Goal: Task Accomplishment & Management: Use online tool/utility

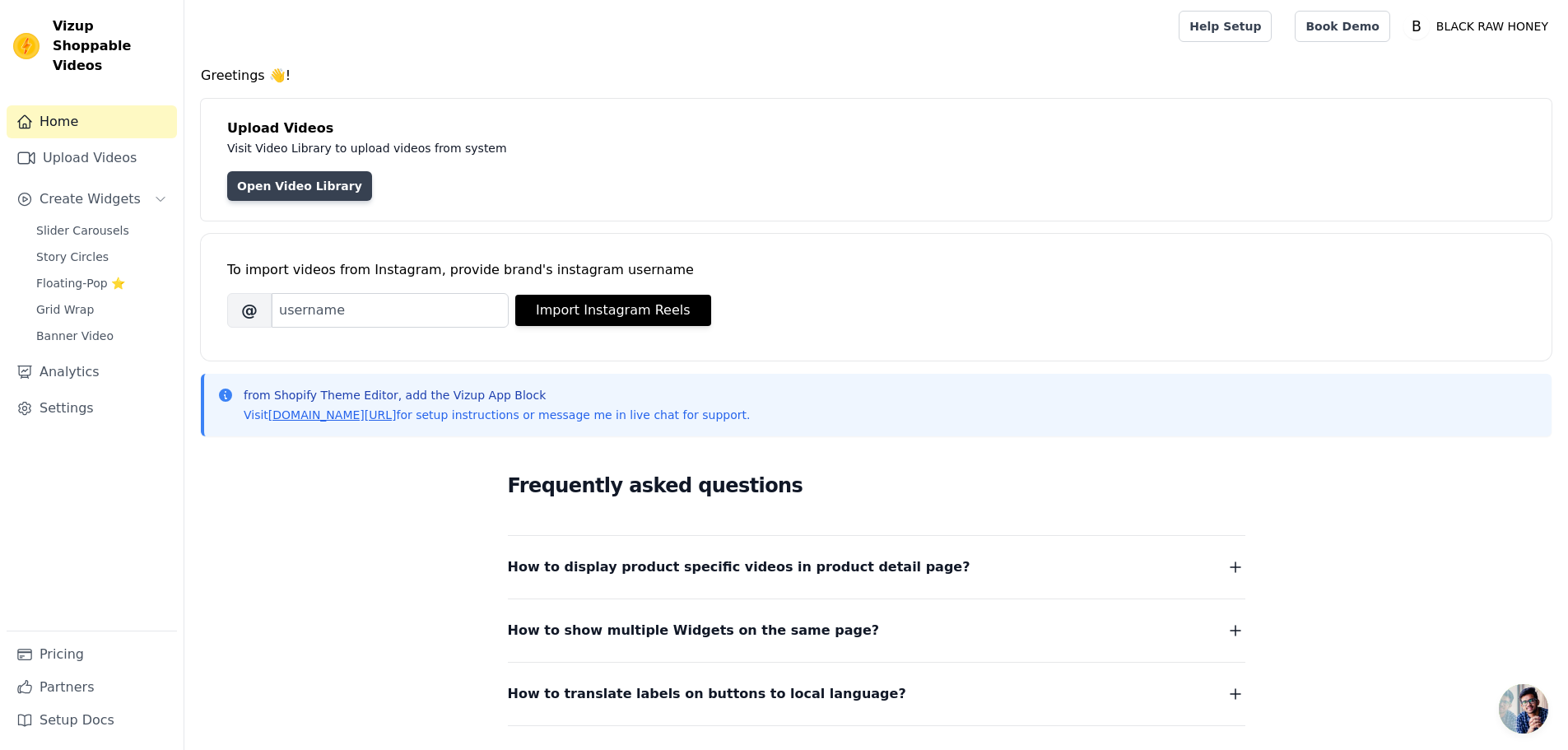
click at [289, 190] on link "Open Video Library" at bounding box center [300, 185] width 145 height 30
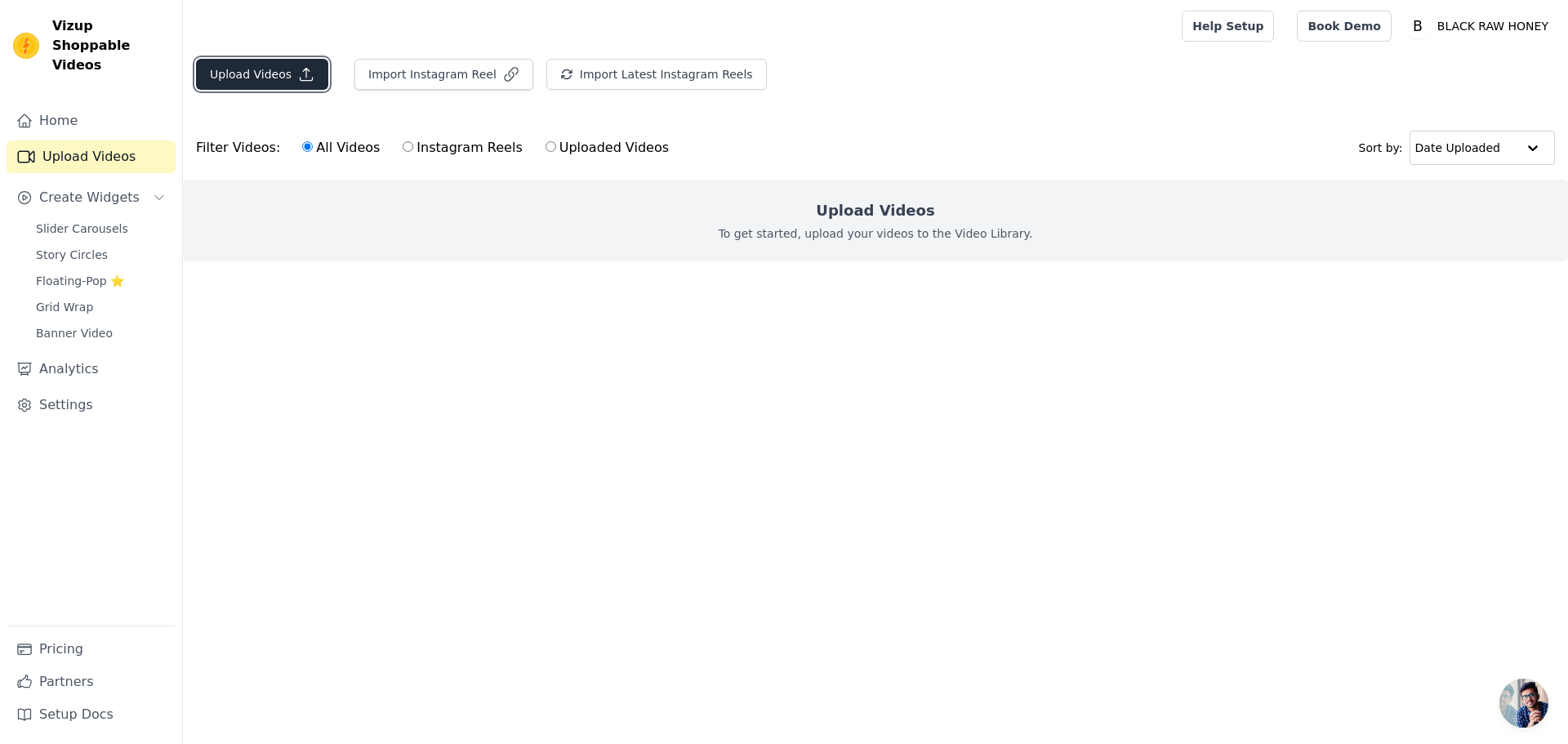
click at [253, 72] on button "Upload Videos" at bounding box center [262, 74] width 133 height 31
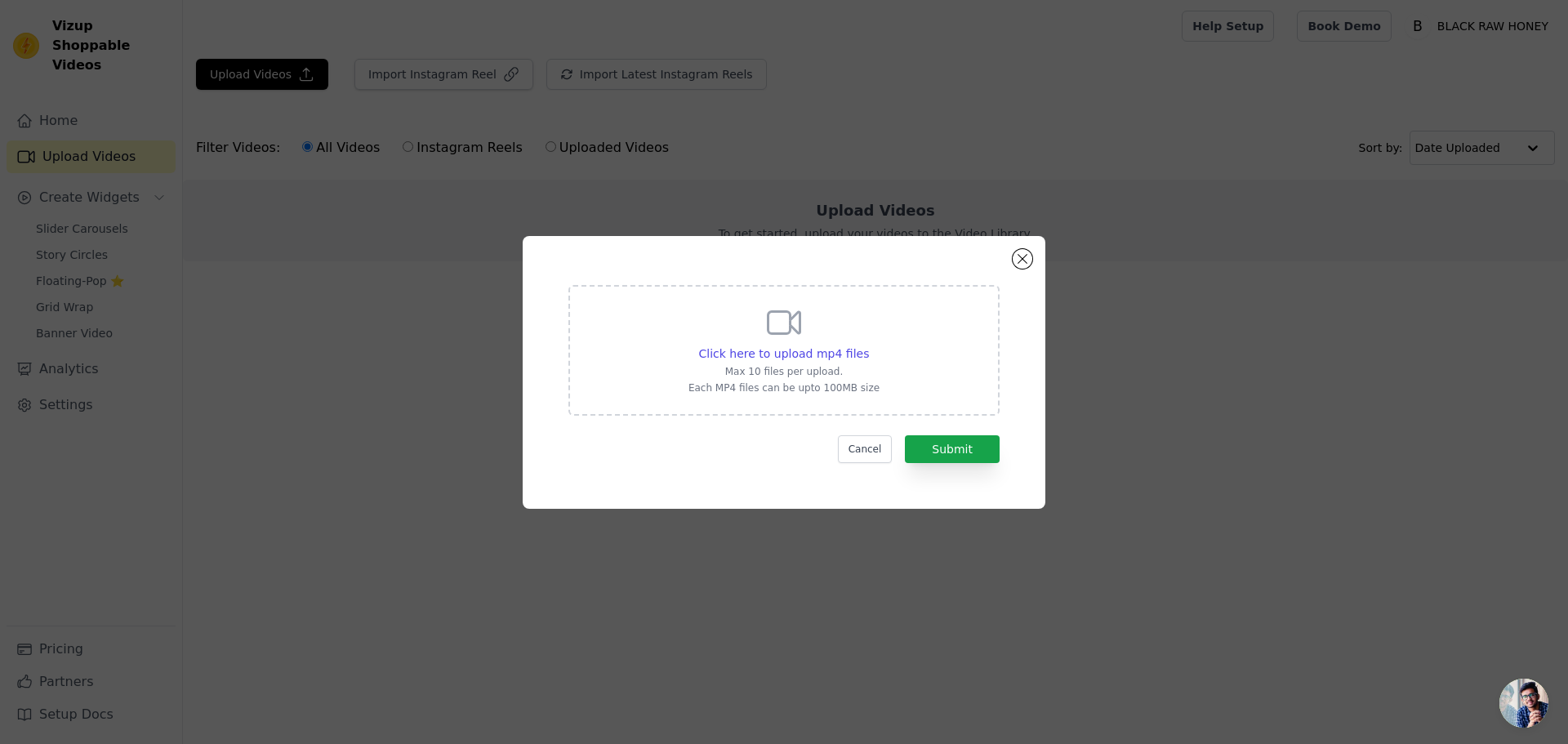
click at [825, 363] on div "Click here to upload mp4 files Max 10 files per upload. Each MP4 files can be u…" at bounding box center [784, 348] width 191 height 92
click at [868, 346] on input "Click here to upload mp4 files Max 10 files per upload. Each MP4 files can be u…" at bounding box center [868, 345] width 1 height 1
click at [1030, 257] on button "Close modal" at bounding box center [1022, 259] width 19 height 19
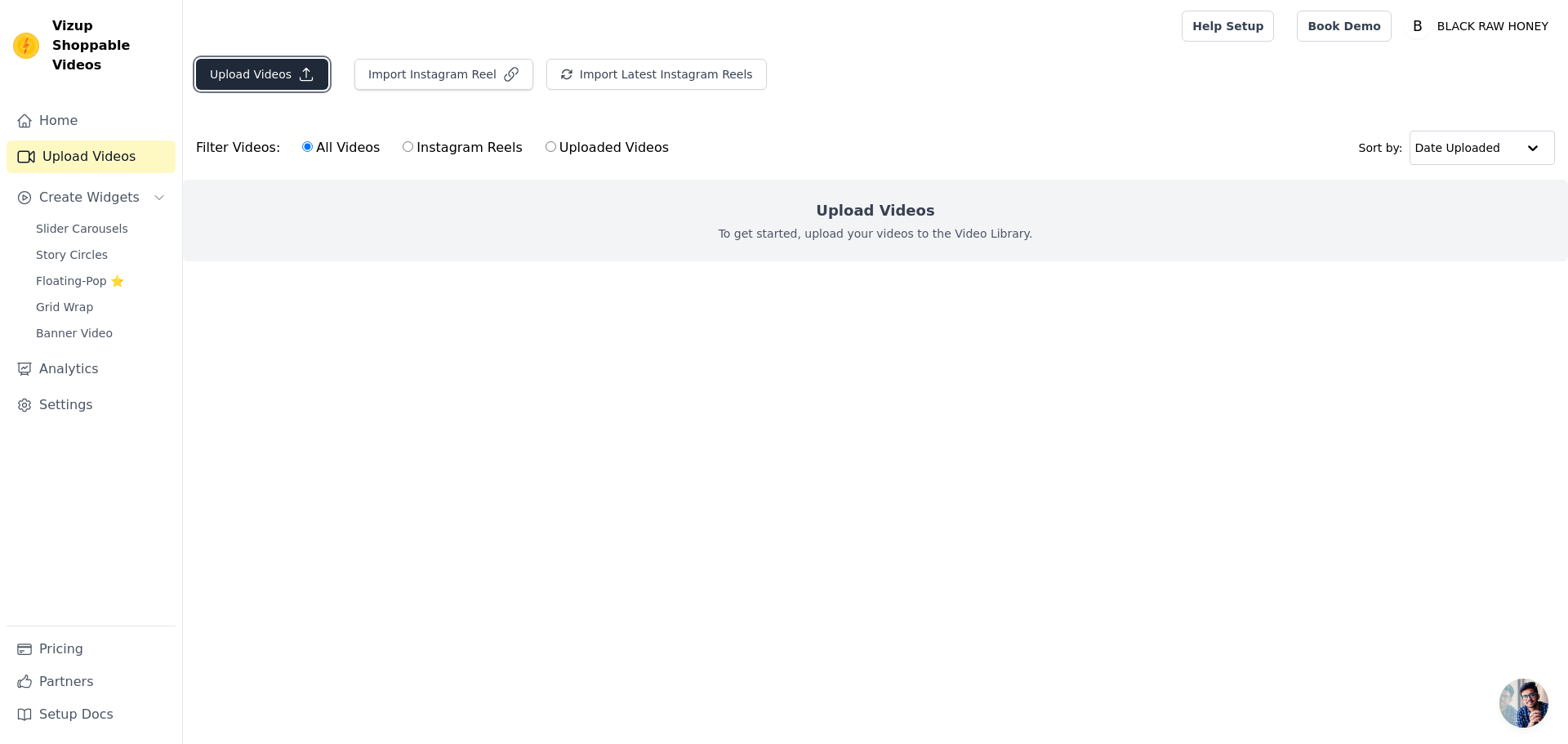
click at [284, 76] on button "Upload Videos" at bounding box center [262, 74] width 133 height 31
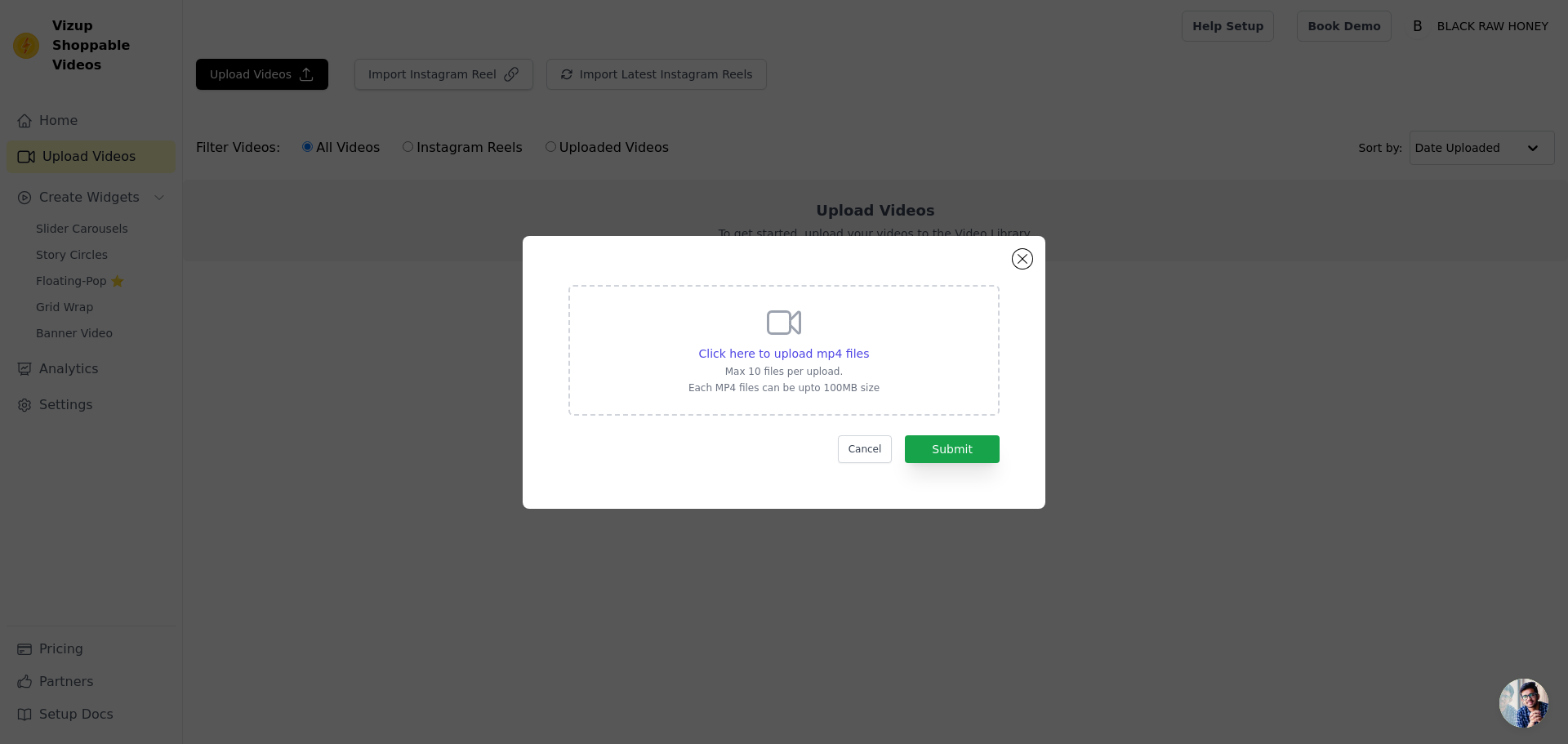
click at [840, 368] on p "Max 10 files per upload." at bounding box center [784, 372] width 191 height 13
click at [868, 346] on input "Click here to upload mp4 files Max 10 files per upload. Each MP4 files can be u…" at bounding box center [868, 345] width 1 height 1
type input "C:\fakepath\Black Raw Honey Box of 10.mp4"
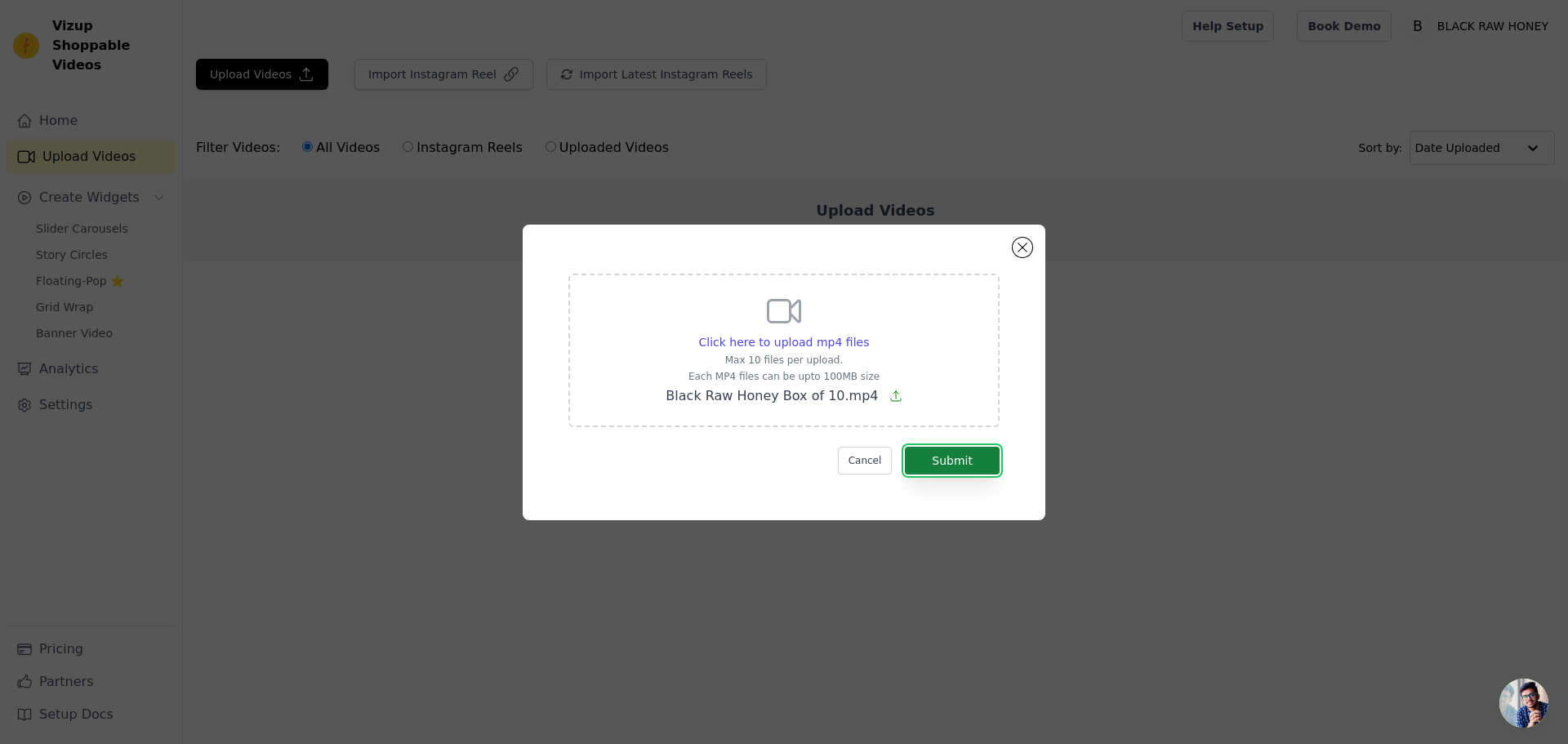
click at [947, 466] on button "Submit" at bounding box center [952, 460] width 95 height 28
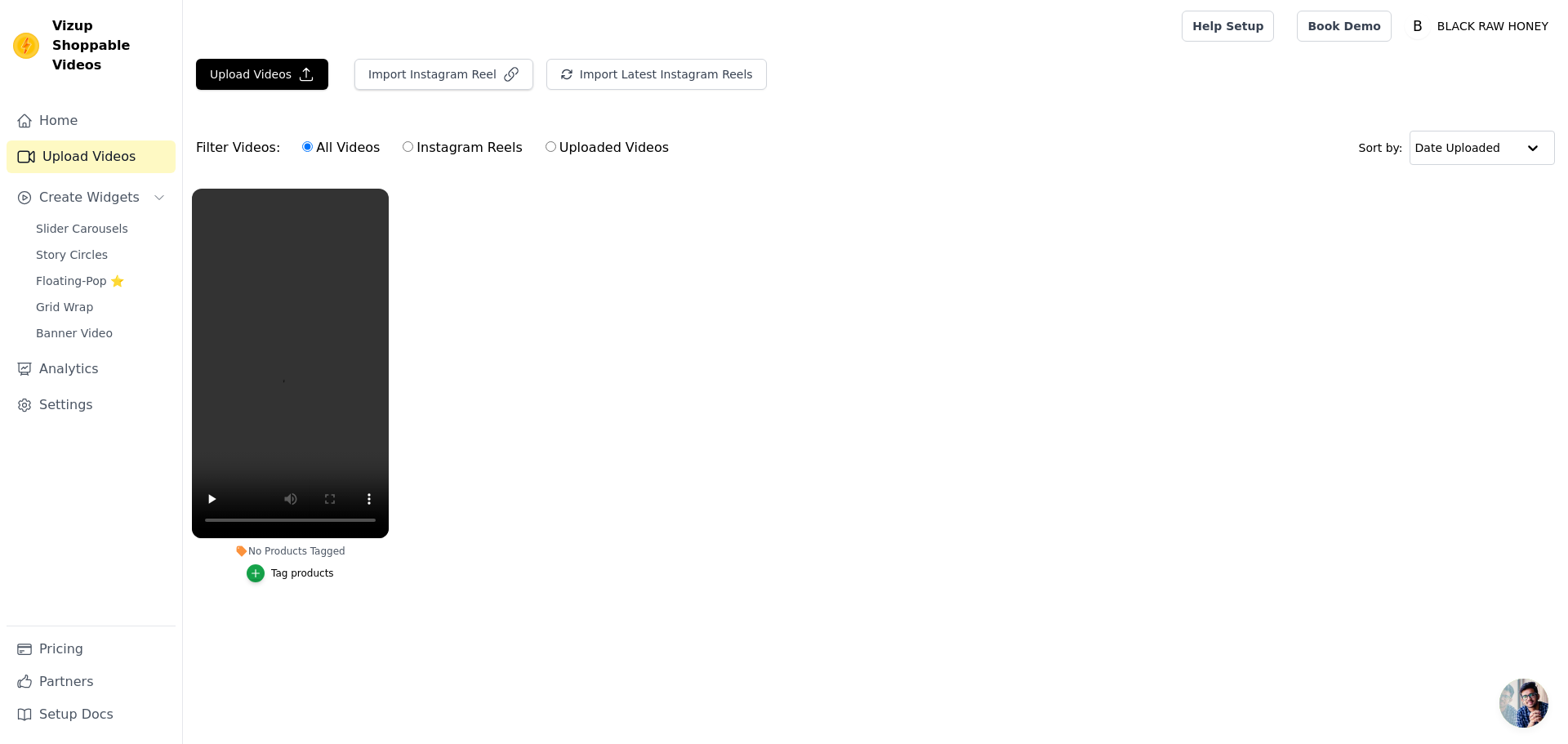
click at [544, 430] on ul "No Products Tagged Tag products" at bounding box center [875, 401] width 1385 height 444
click at [83, 105] on link "Home" at bounding box center [91, 121] width 169 height 33
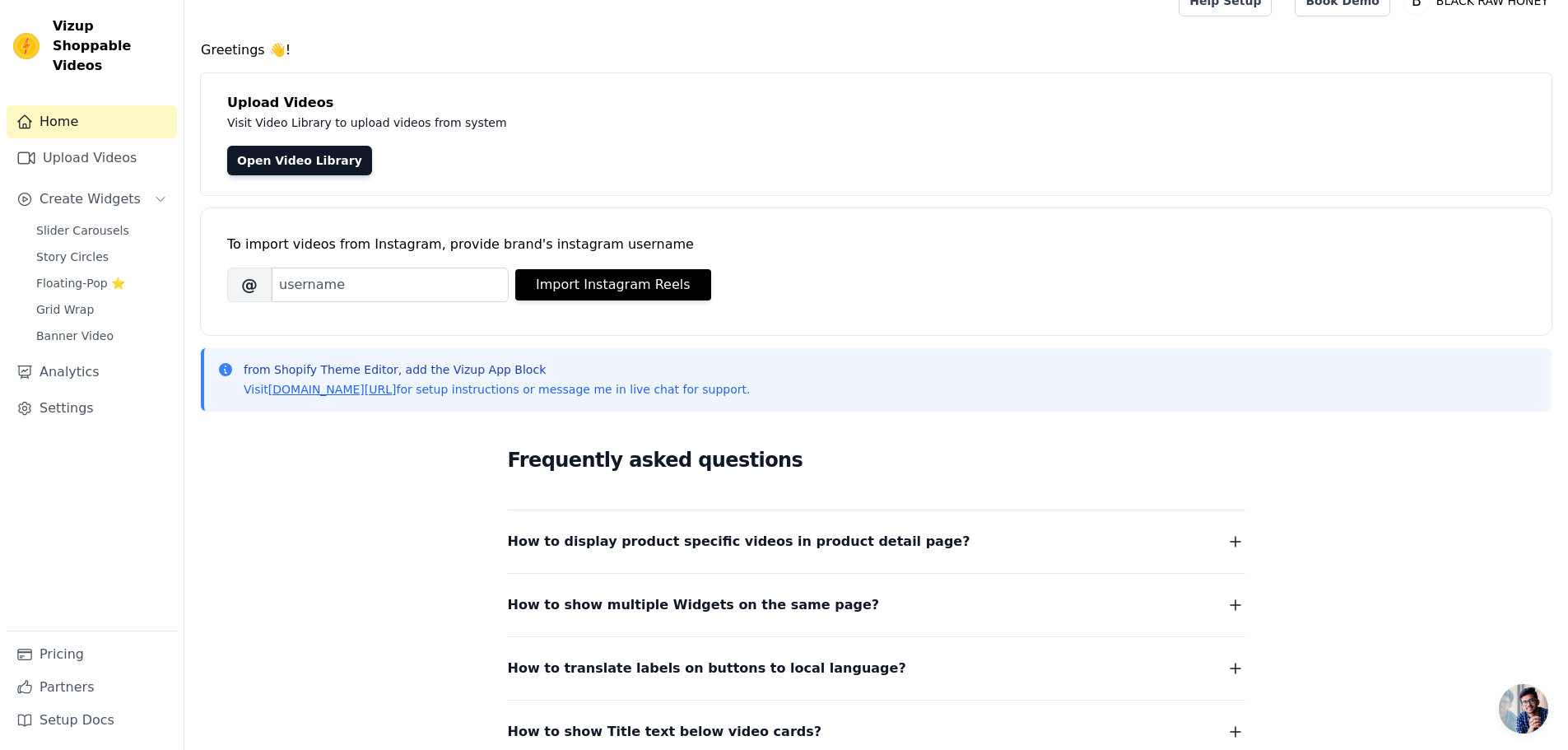
scroll to position [174, 0]
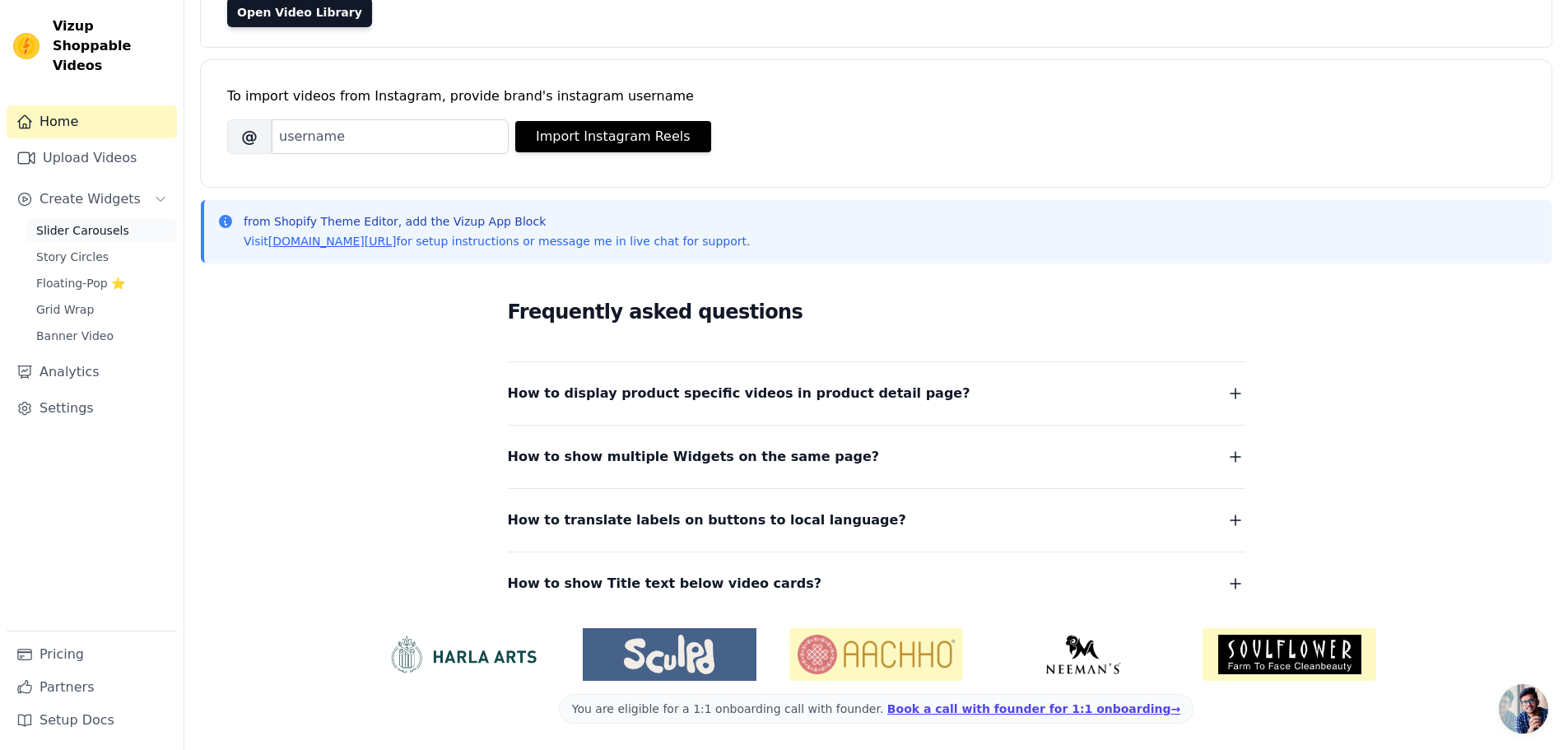
click at [103, 223] on span "Slider Carousels" at bounding box center [83, 230] width 93 height 16
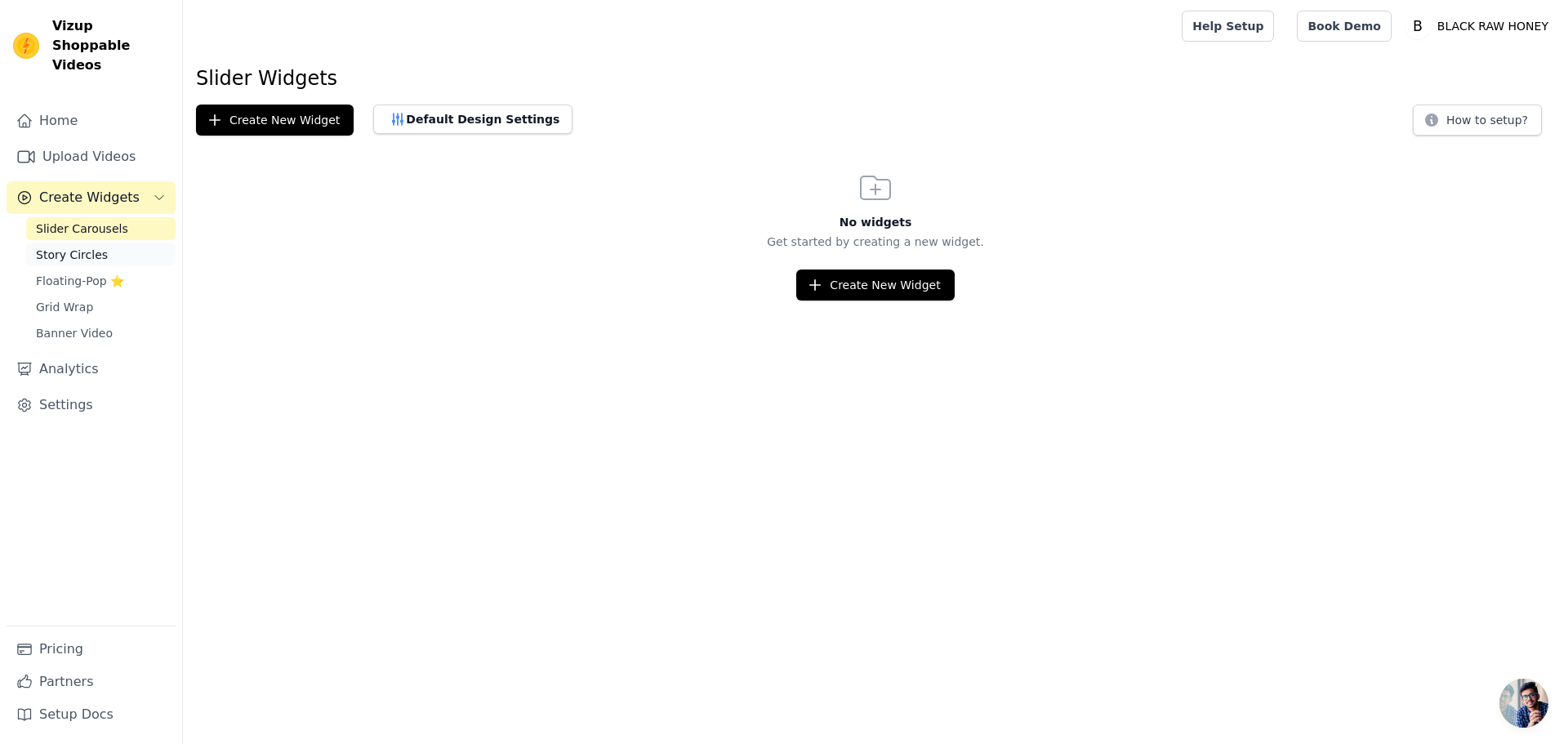
click at [102, 244] on link "Story Circles" at bounding box center [101, 254] width 149 height 23
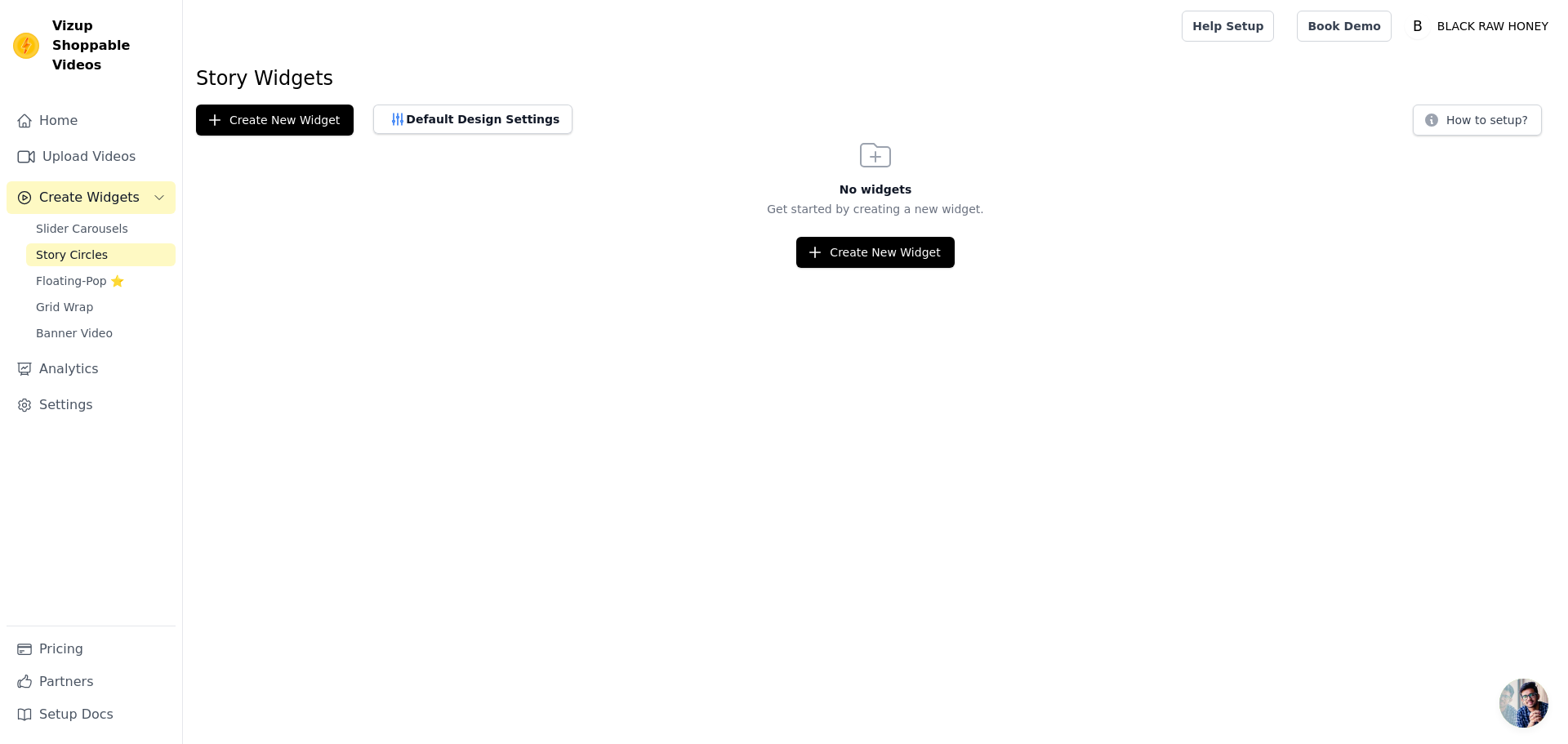
click at [107, 188] on span "Create Widgets" at bounding box center [90, 197] width 101 height 19
click at [113, 188] on span "Create Widgets" at bounding box center [90, 197] width 101 height 19
click at [98, 244] on link "Story Circles" at bounding box center [101, 254] width 149 height 23
click at [103, 219] on link "Slider Carousels" at bounding box center [101, 228] width 149 height 23
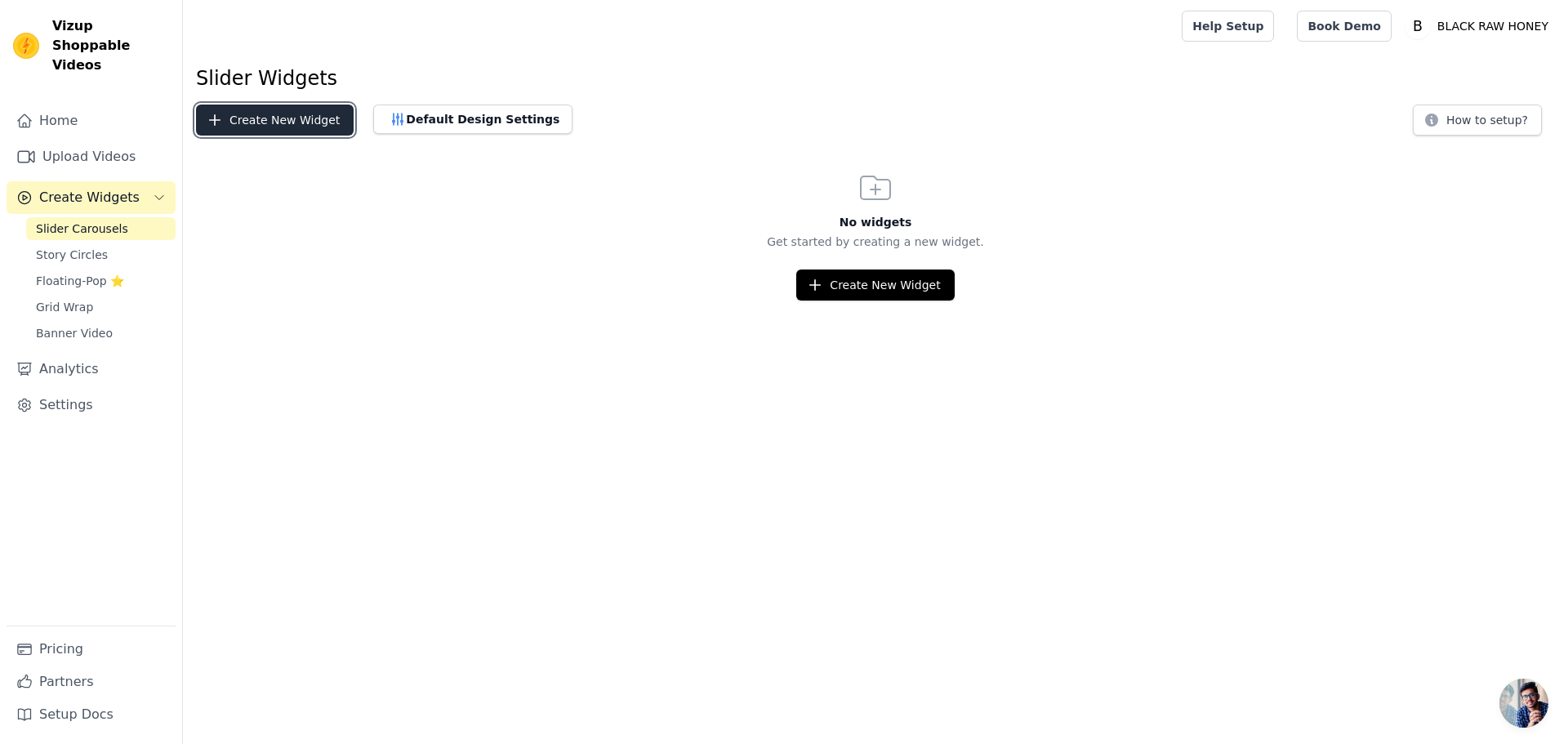
click at [256, 128] on button "Create New Widget" at bounding box center [274, 120] width 158 height 31
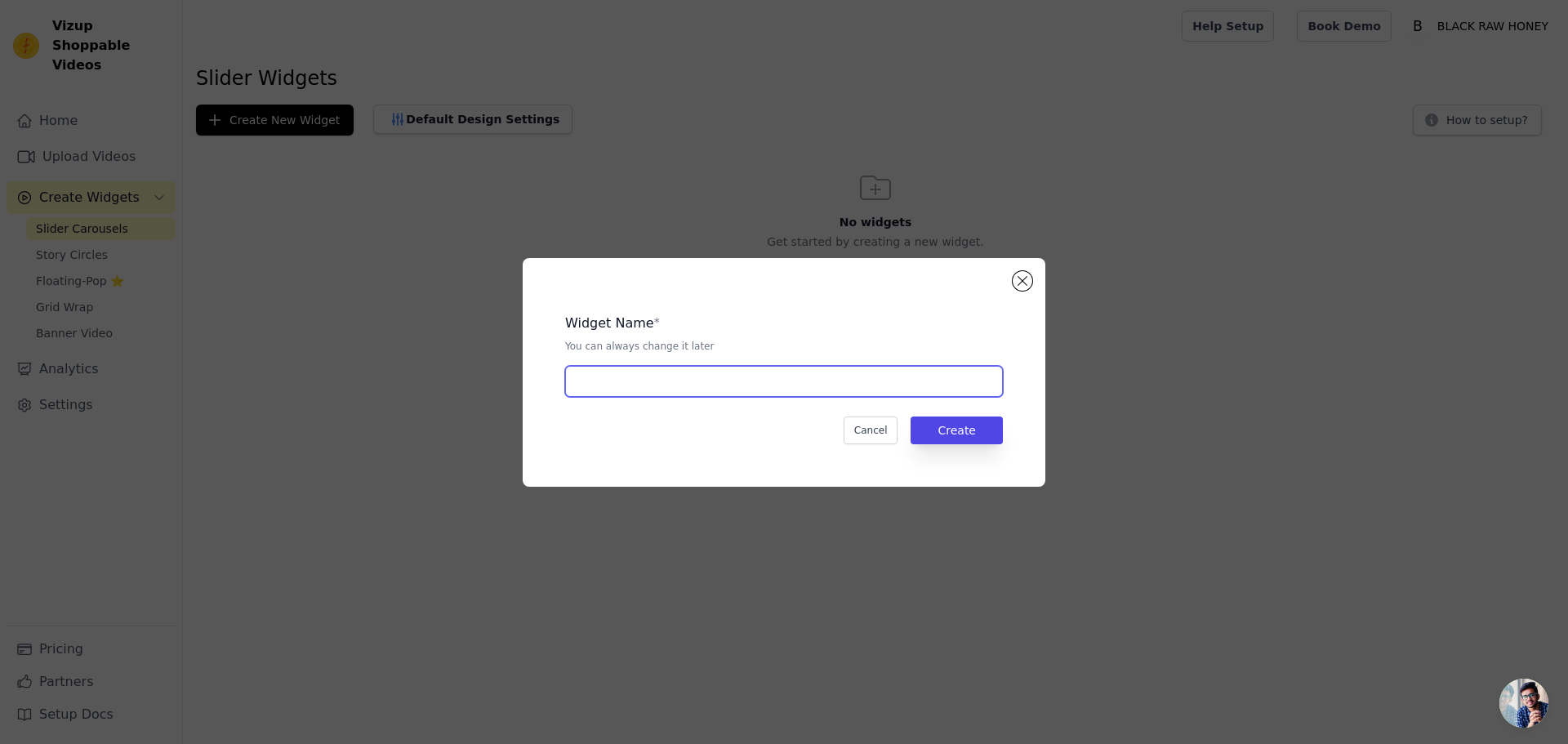
click at [802, 390] on input "text" at bounding box center [783, 381] width 437 height 31
type input "111"
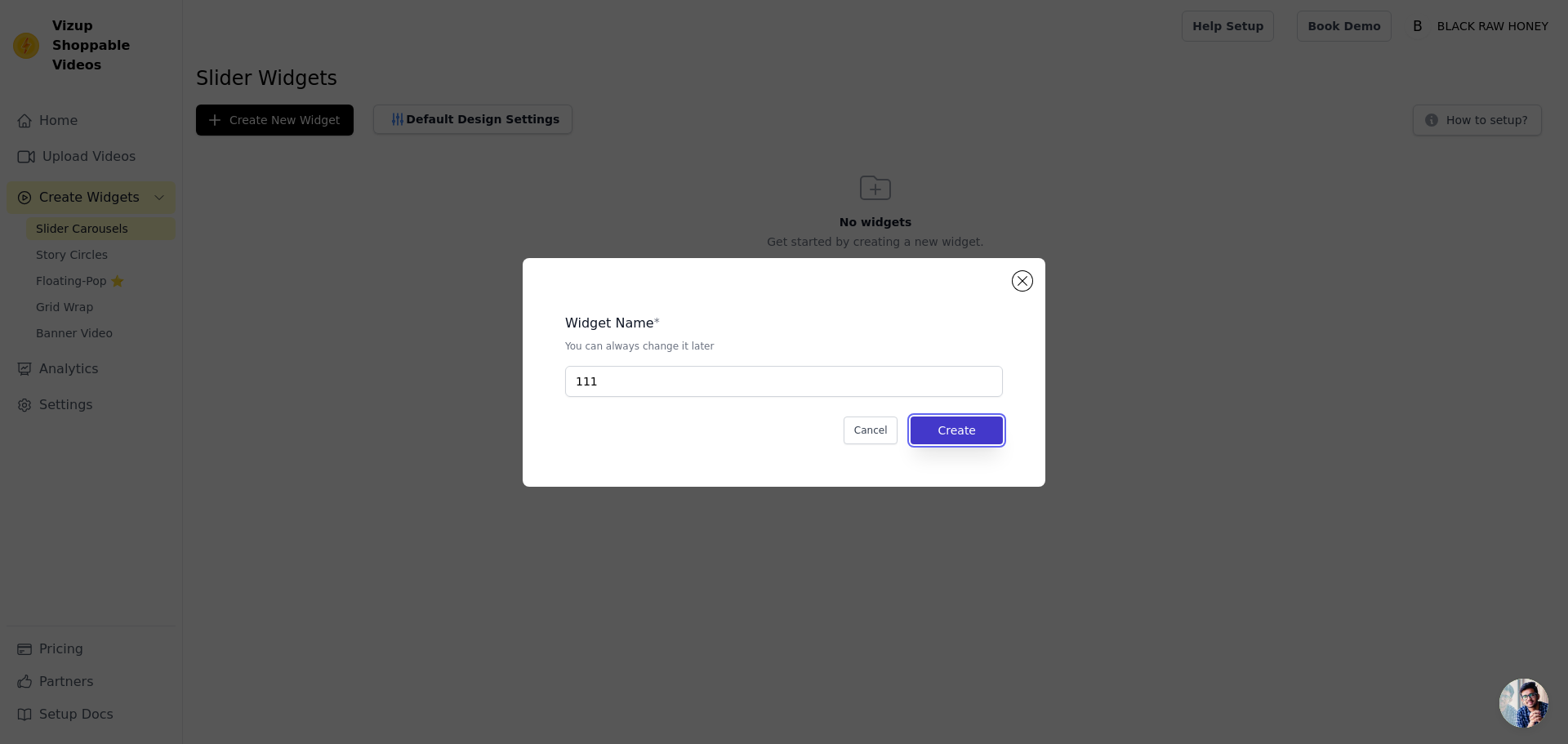
drag, startPoint x: 972, startPoint y: 442, endPoint x: 988, endPoint y: 414, distance: 32.2
click at [972, 439] on button "Create" at bounding box center [957, 430] width 92 height 28
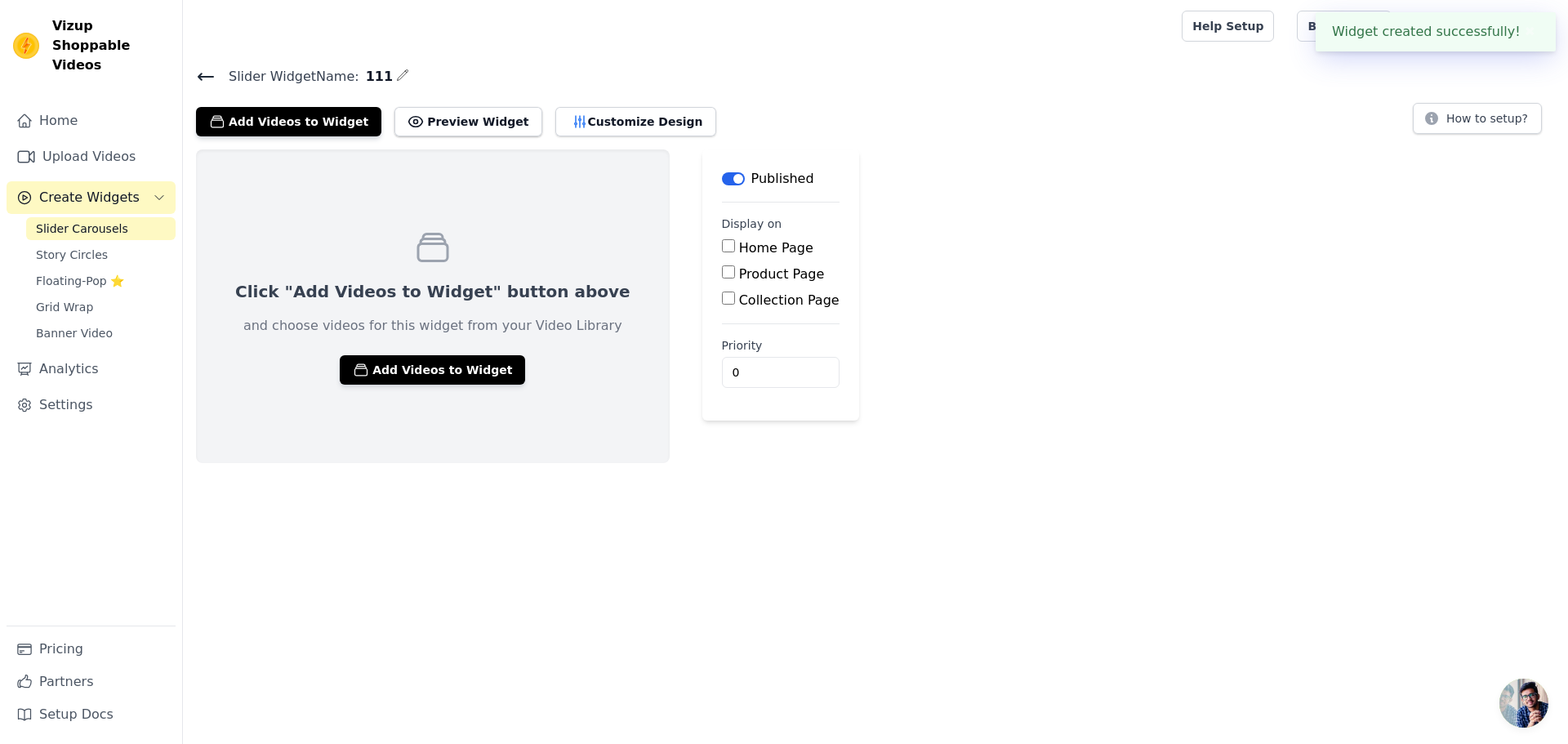
click at [722, 246] on input "Home Page" at bounding box center [729, 246] width 13 height 13
checkbox input "true"
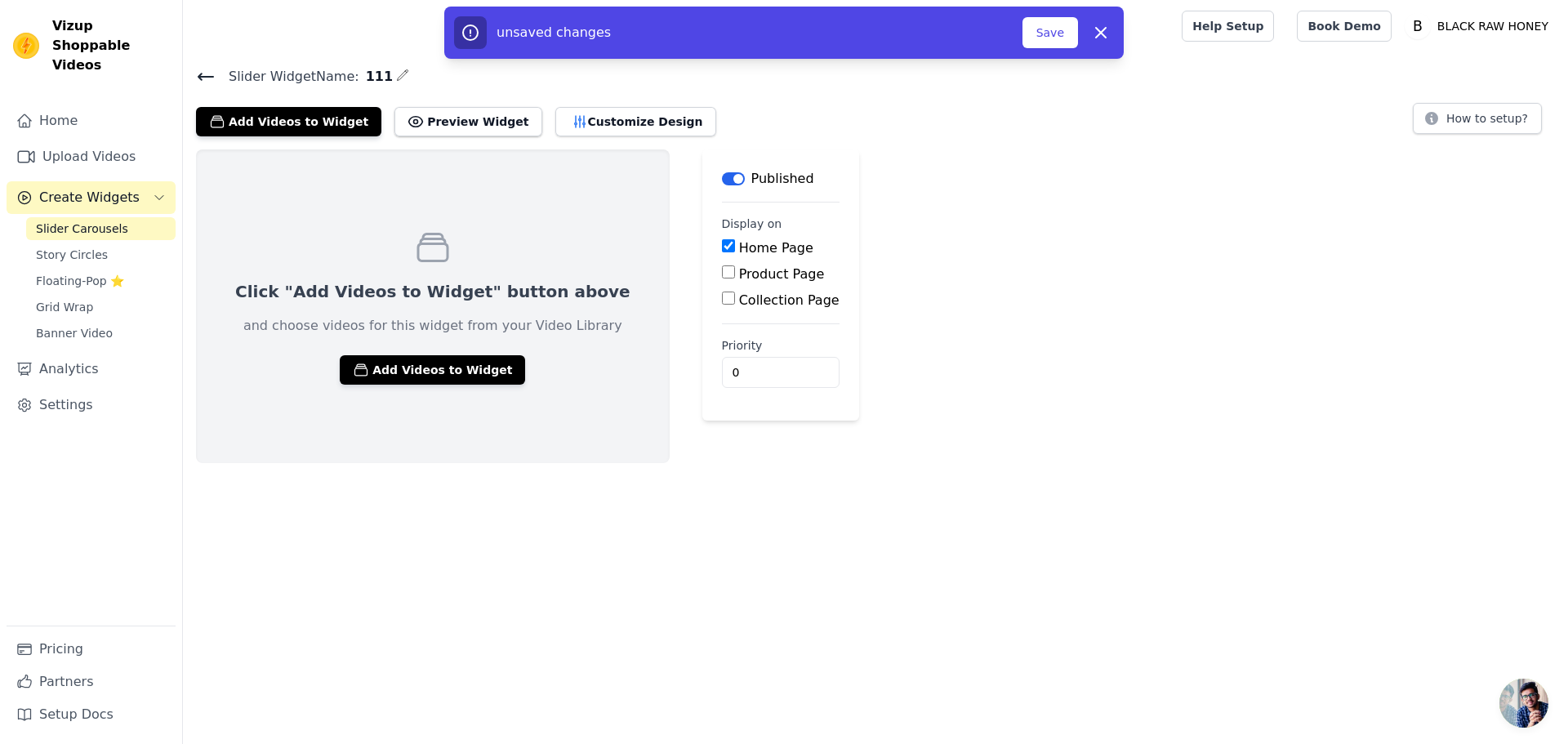
click at [722, 262] on div "Home Page Product Page Collection Page" at bounding box center [781, 275] width 118 height 72
click at [722, 275] on input "Product Page" at bounding box center [729, 272] width 13 height 13
click at [722, 273] on input "Product Page" at bounding box center [729, 272] width 13 height 13
click at [1048, 42] on button "Save" at bounding box center [1050, 32] width 55 height 31
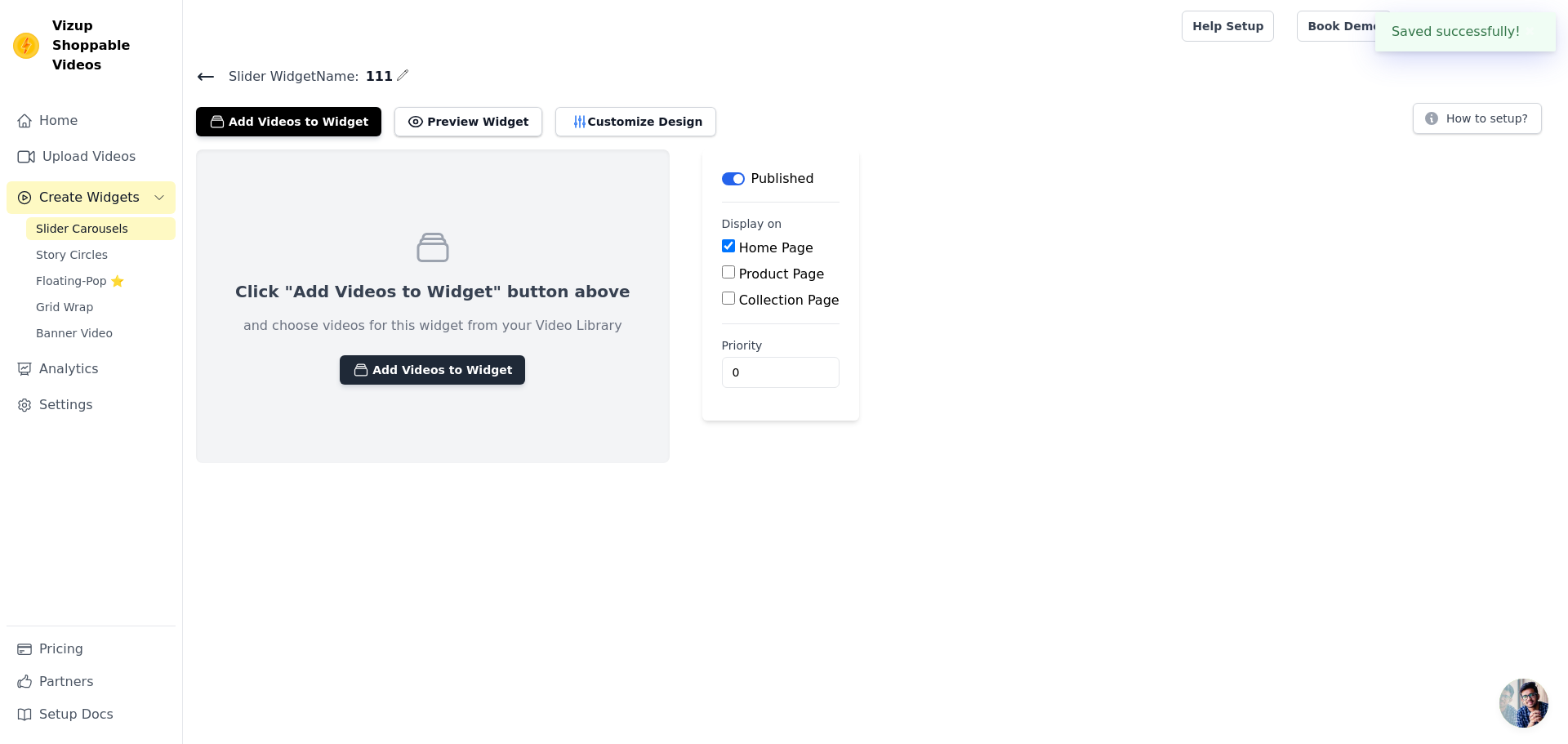
click at [400, 380] on button "Add Videos to Widget" at bounding box center [432, 369] width 186 height 29
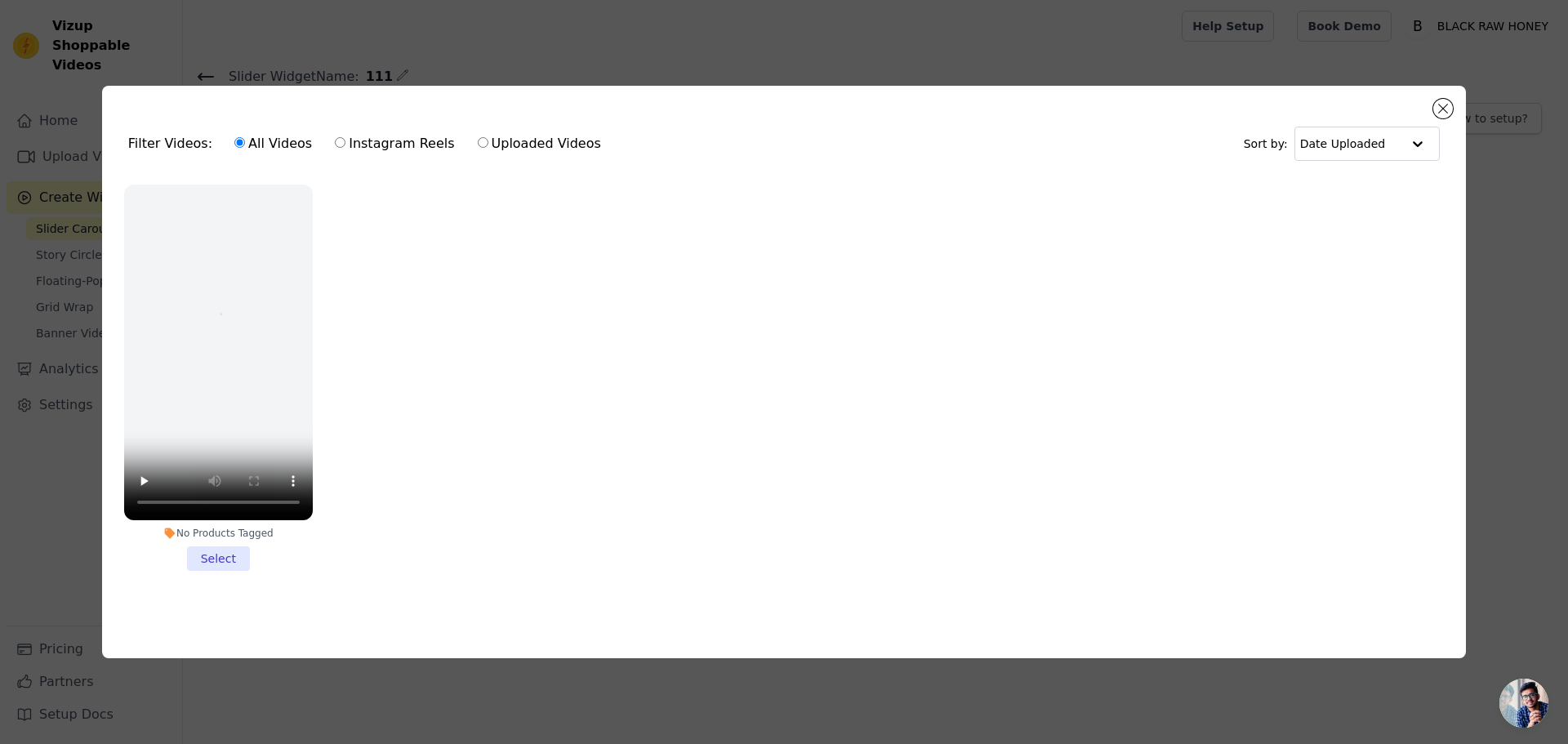
click at [218, 562] on li "No Products Tagged Select" at bounding box center [218, 378] width 189 height 386
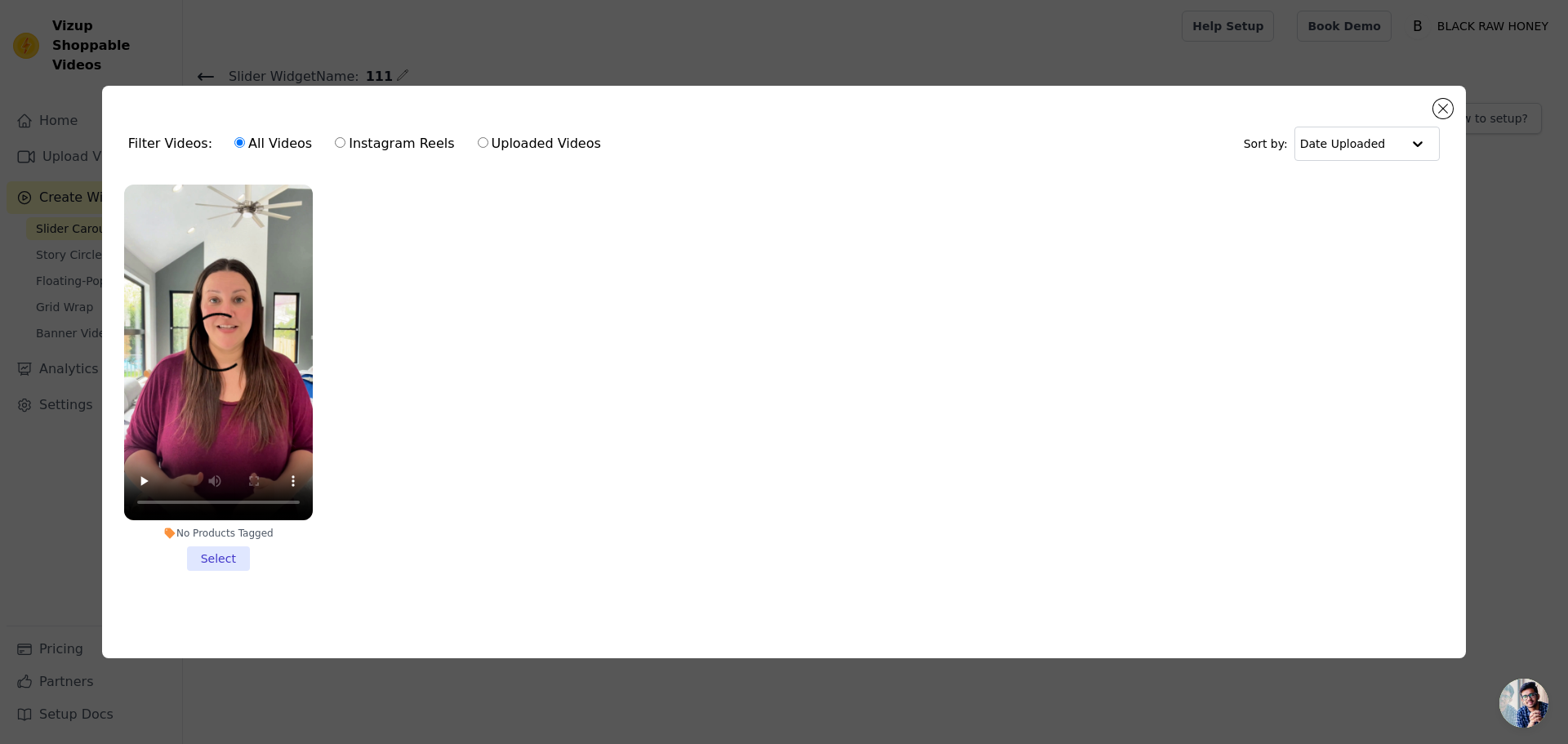
click at [0, 0] on input "No Products Tagged Select" at bounding box center [0, 0] width 0 height 0
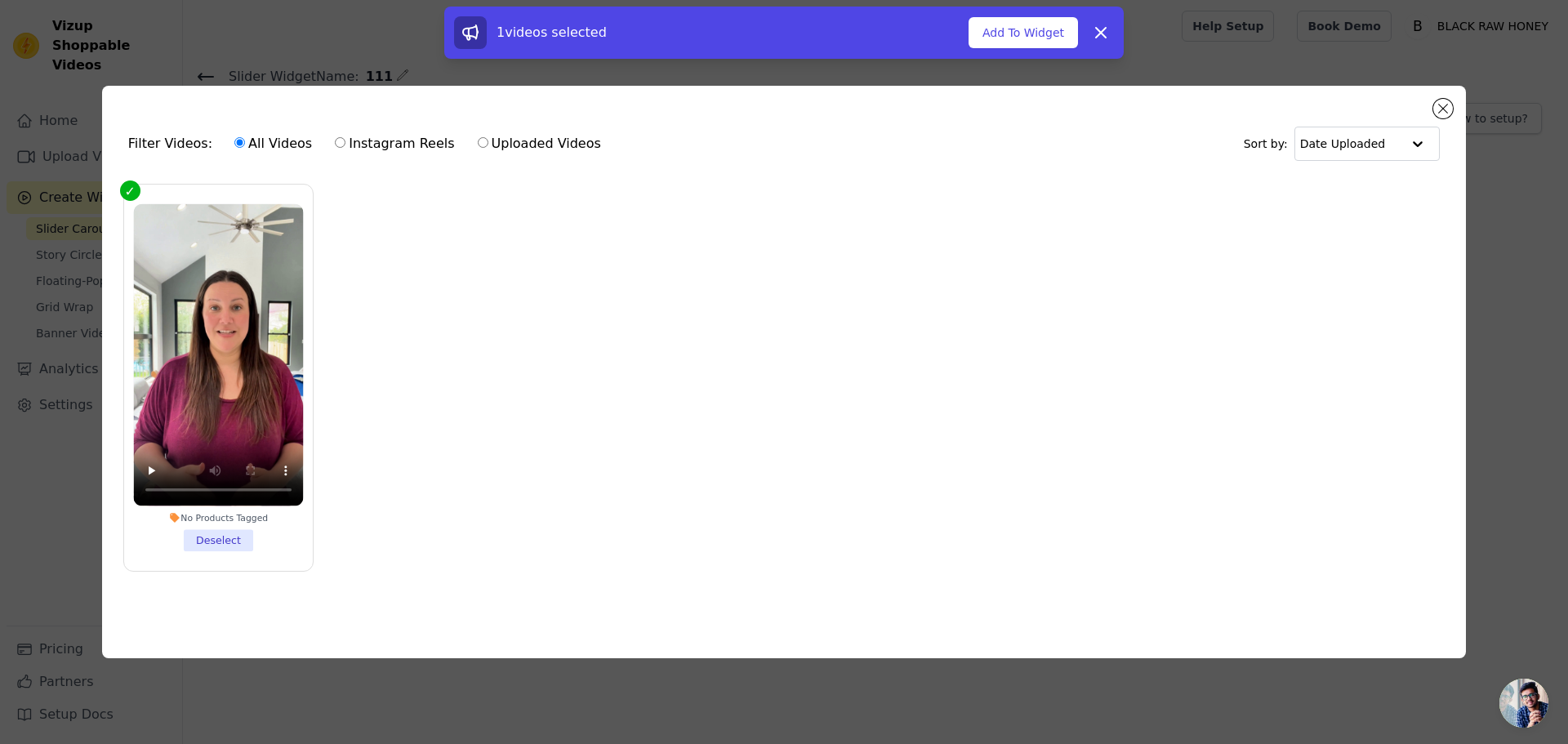
click at [1039, 45] on button "Add To Widget" at bounding box center [1023, 32] width 109 height 31
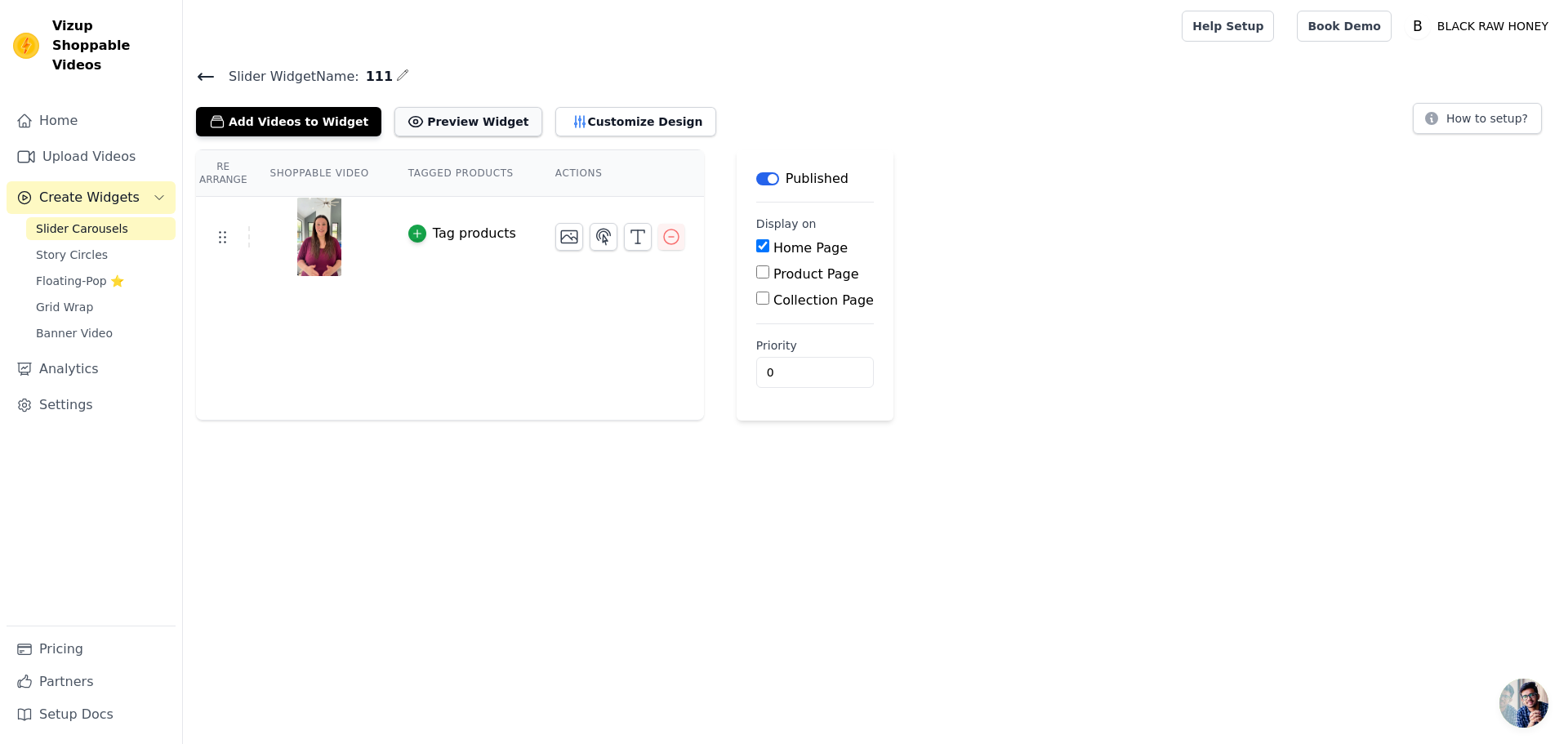
click at [438, 129] on button "Preview Widget" at bounding box center [468, 121] width 147 height 29
click at [791, 276] on label "Product Page" at bounding box center [816, 274] width 86 height 15
click at [769, 276] on input "Product Page" at bounding box center [763, 272] width 13 height 13
checkbox input "true"
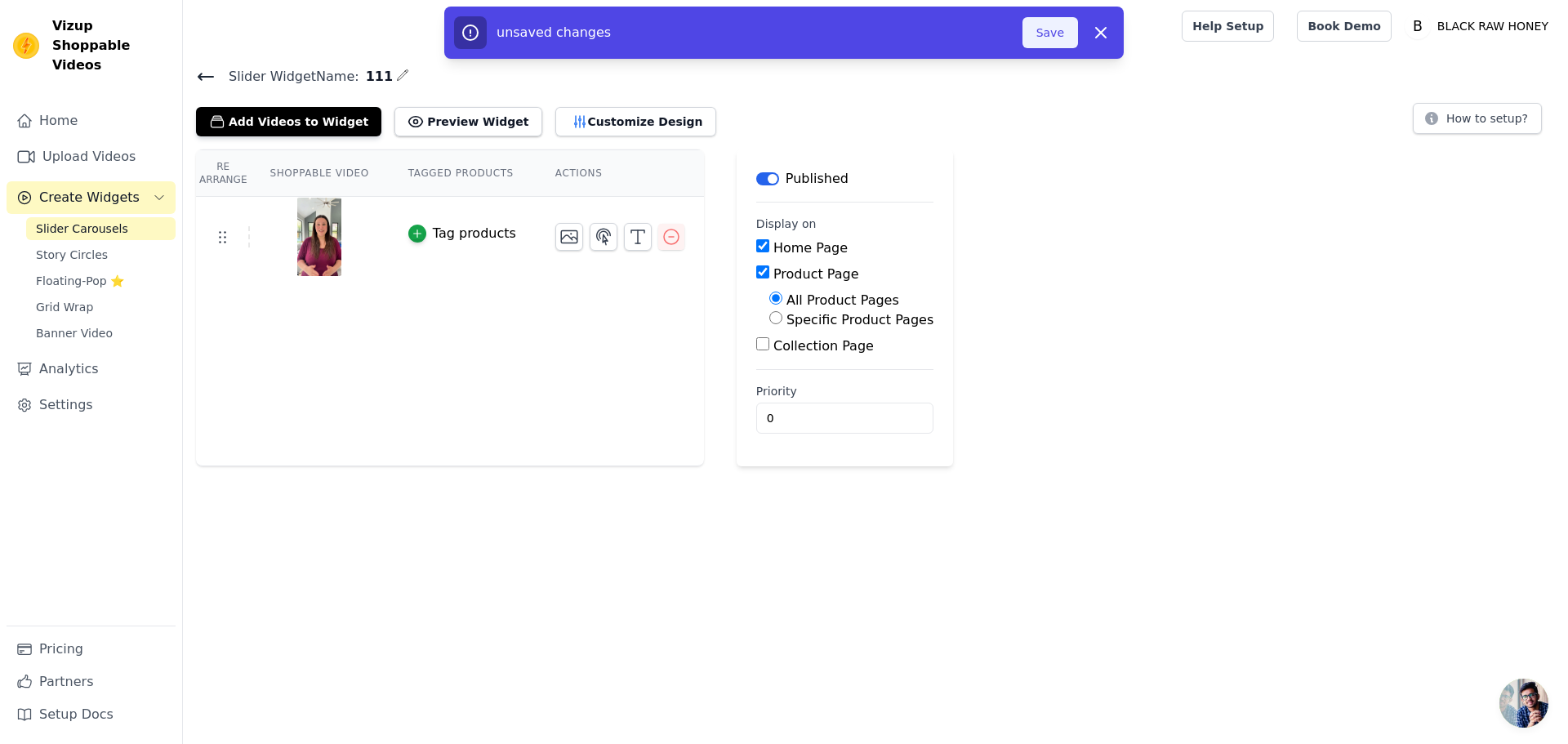
click at [1046, 40] on button "Save" at bounding box center [1050, 32] width 55 height 31
click at [1049, 42] on button "Save" at bounding box center [1050, 32] width 55 height 31
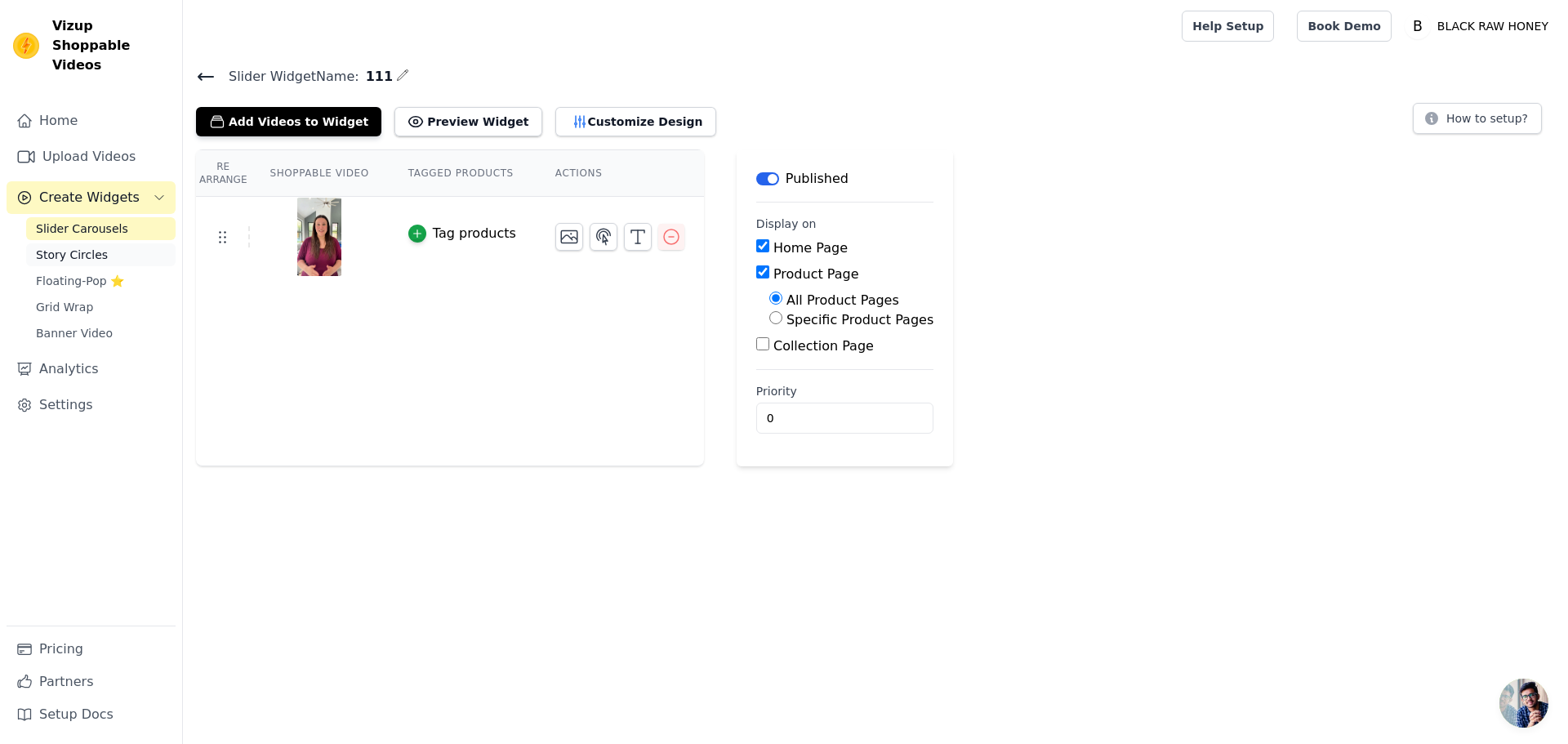
drag, startPoint x: 82, startPoint y: 231, endPoint x: 102, endPoint y: 234, distance: 20.2
click at [82, 247] on span "Story Circles" at bounding box center [72, 254] width 72 height 16
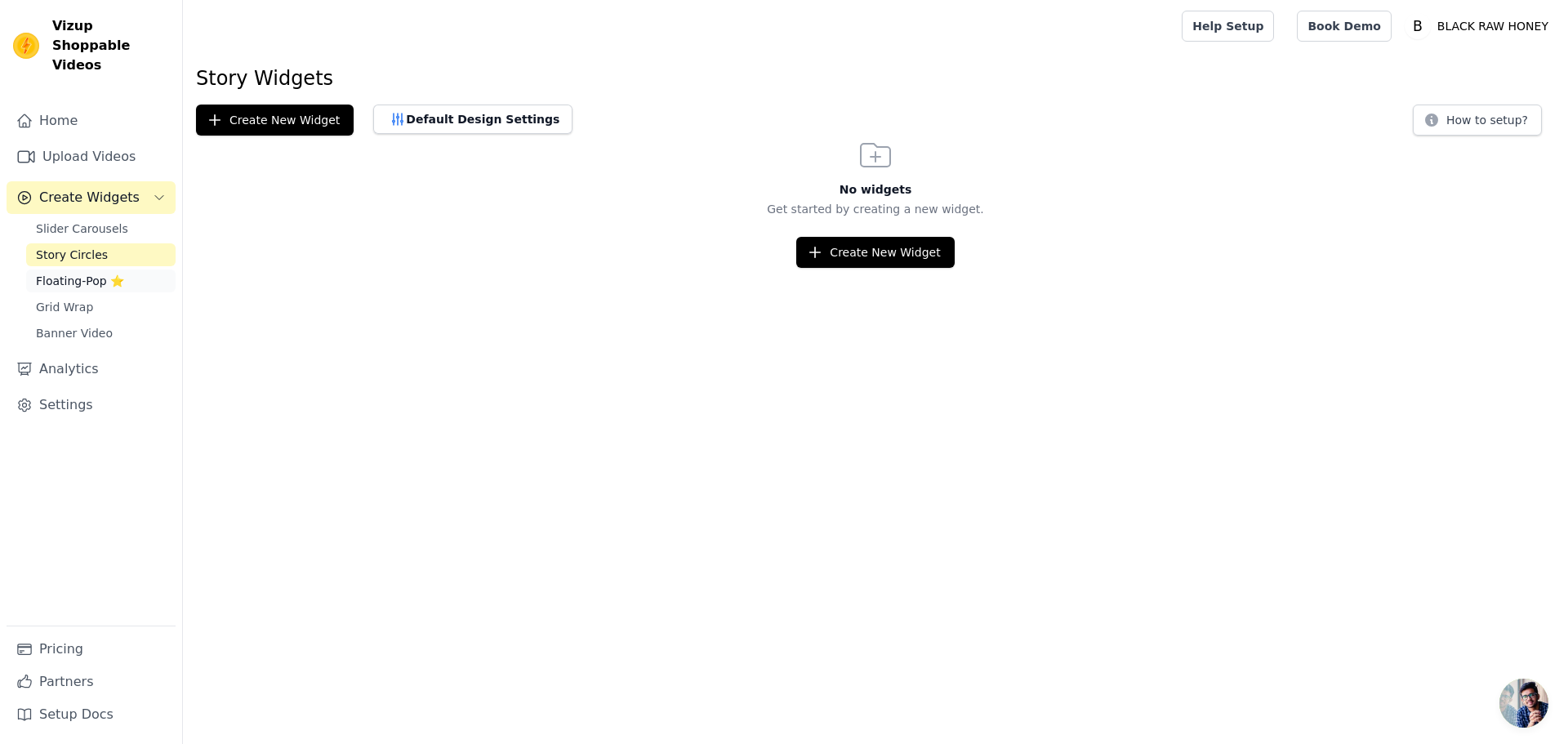
click at [55, 273] on span "Floating-Pop ⭐" at bounding box center [80, 280] width 88 height 16
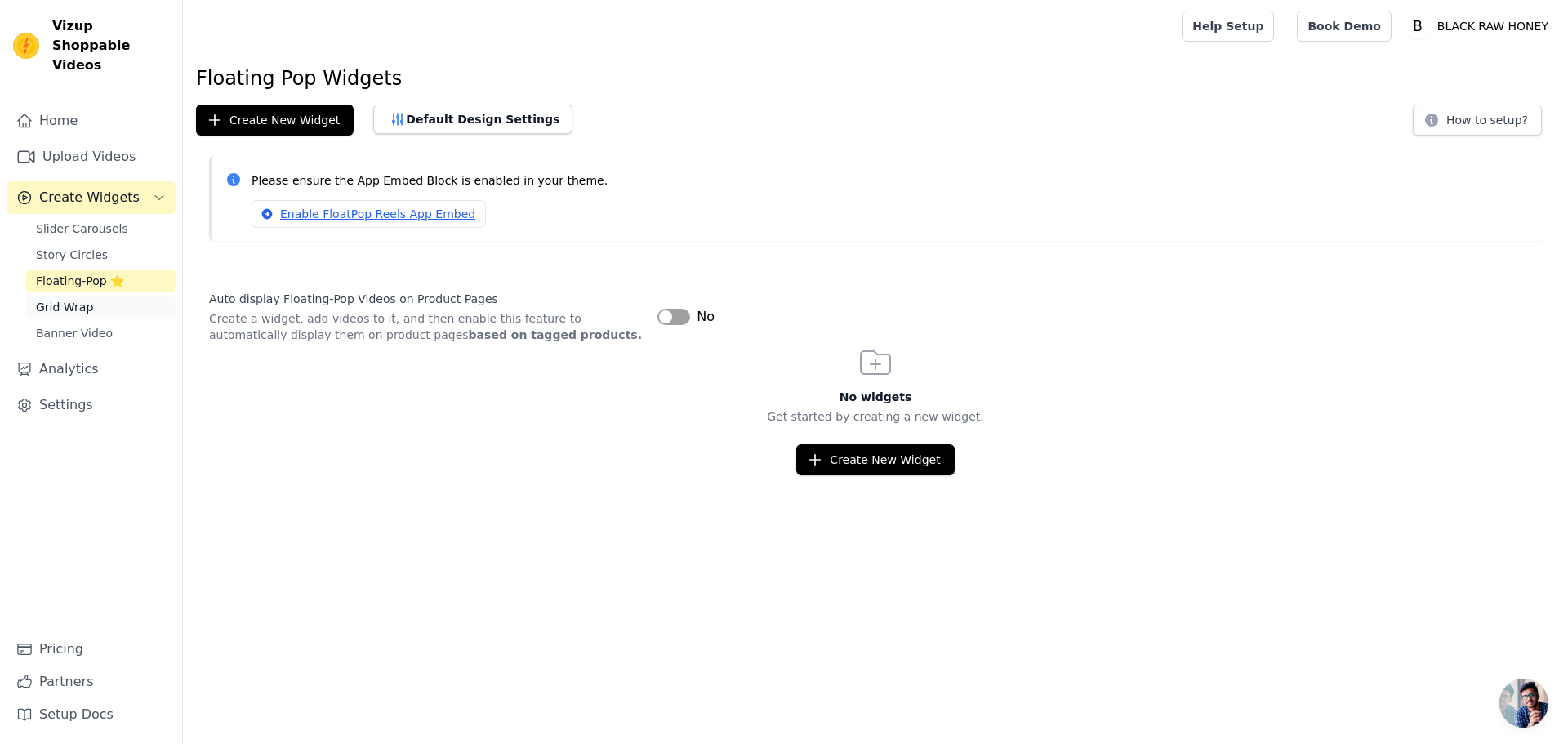
click at [75, 299] on span "Grid Wrap" at bounding box center [65, 307] width 57 height 16
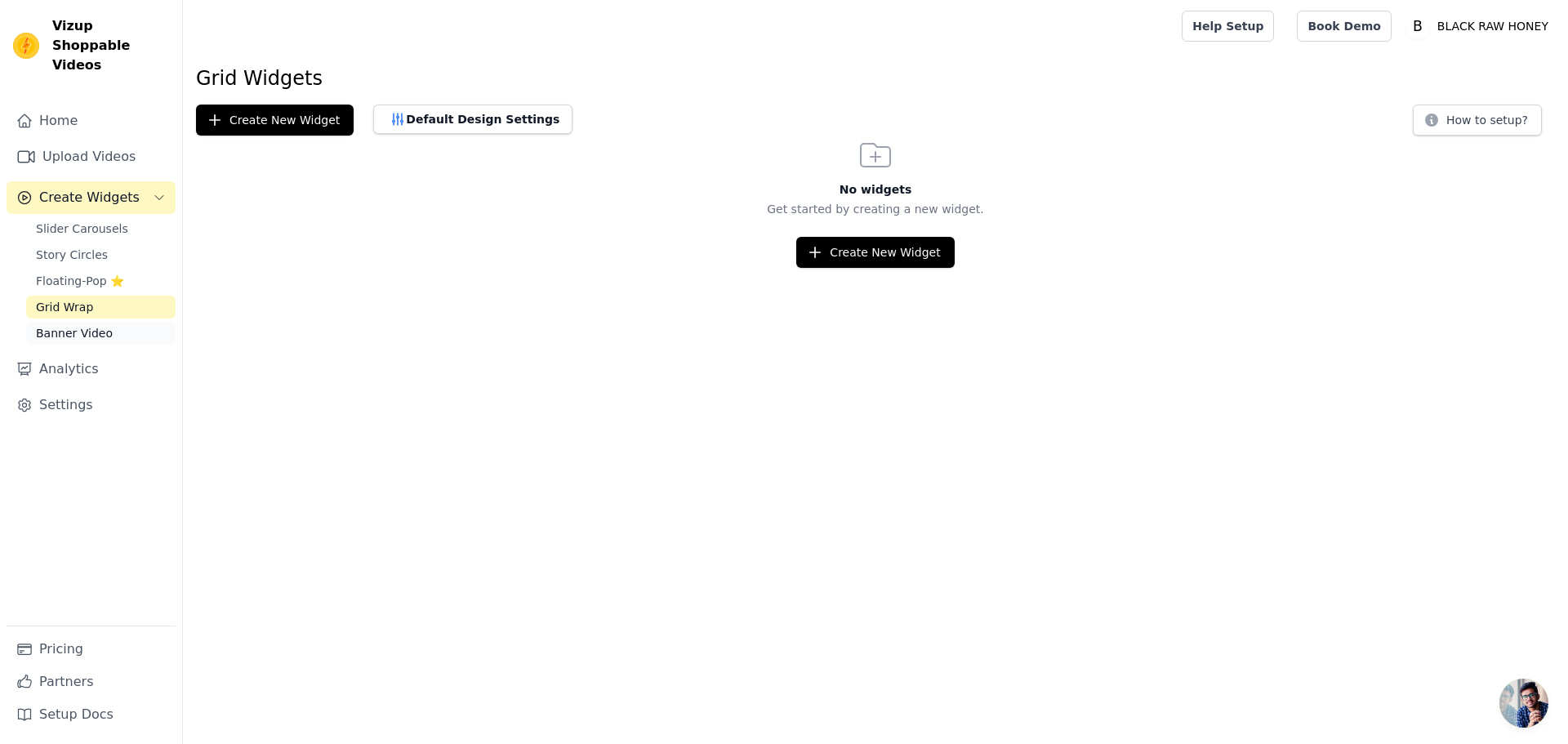
click at [125, 322] on link "Banner Video" at bounding box center [101, 333] width 149 height 23
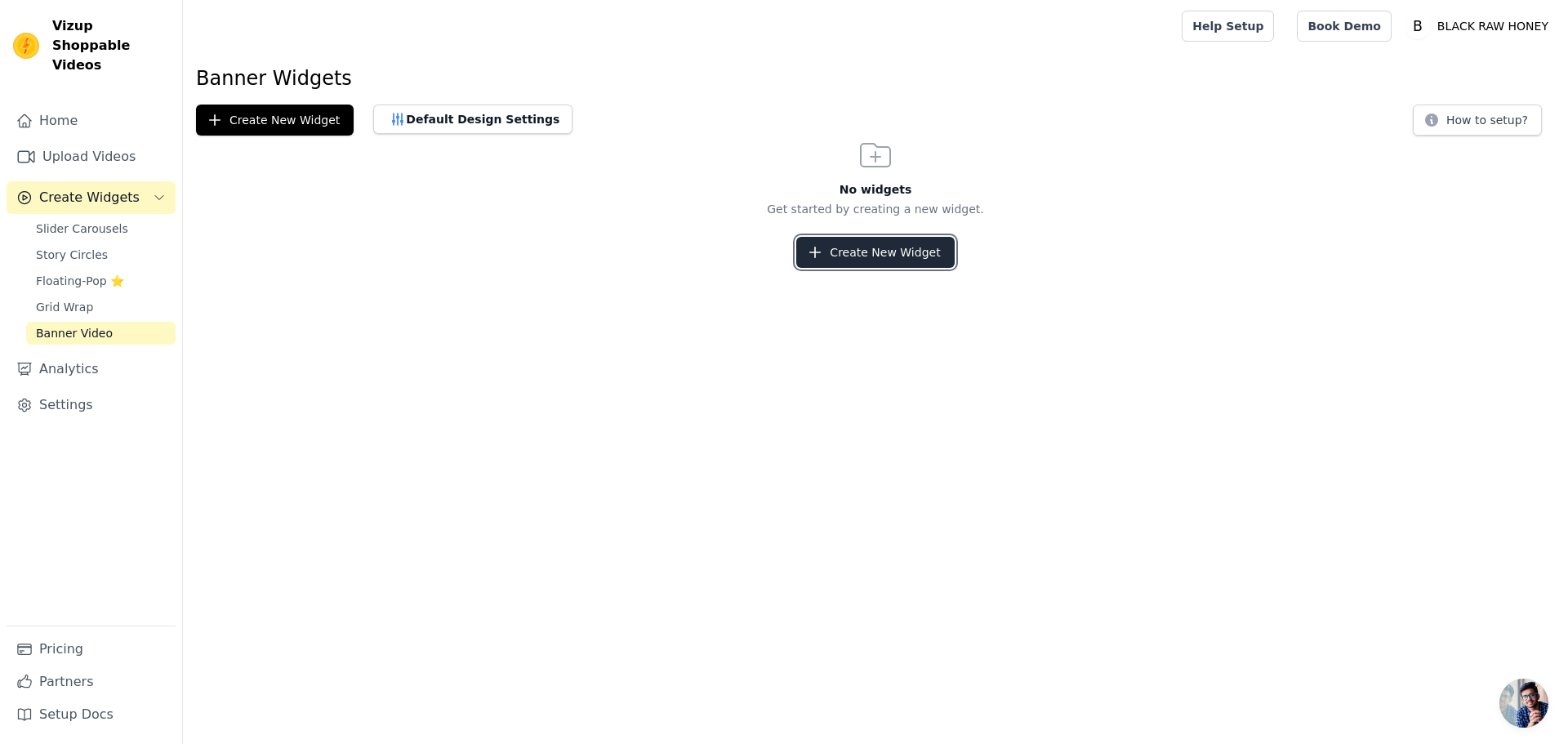
click at [872, 265] on button "Create New Widget" at bounding box center [875, 252] width 158 height 31
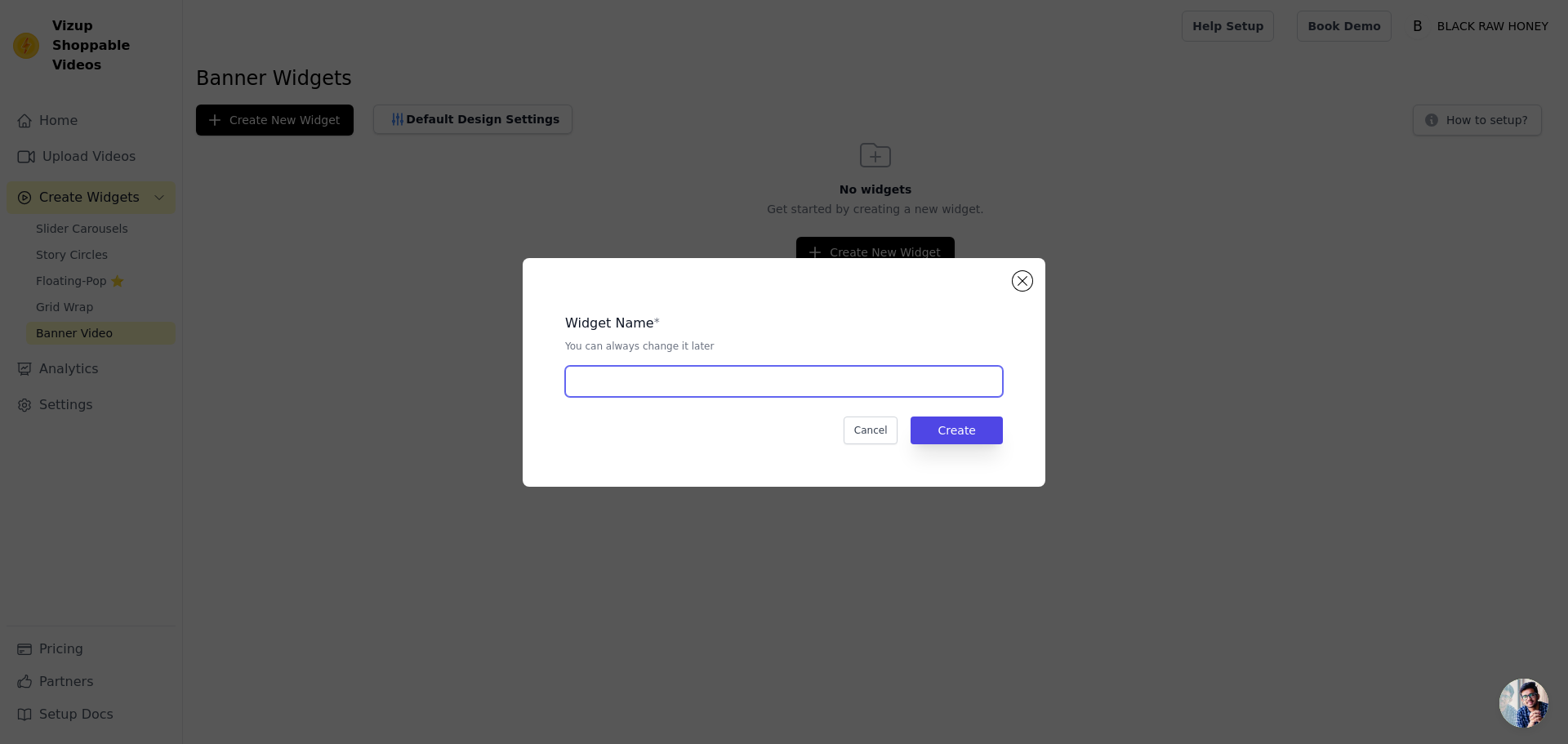
click at [774, 383] on input "text" at bounding box center [783, 381] width 437 height 31
type input "111"
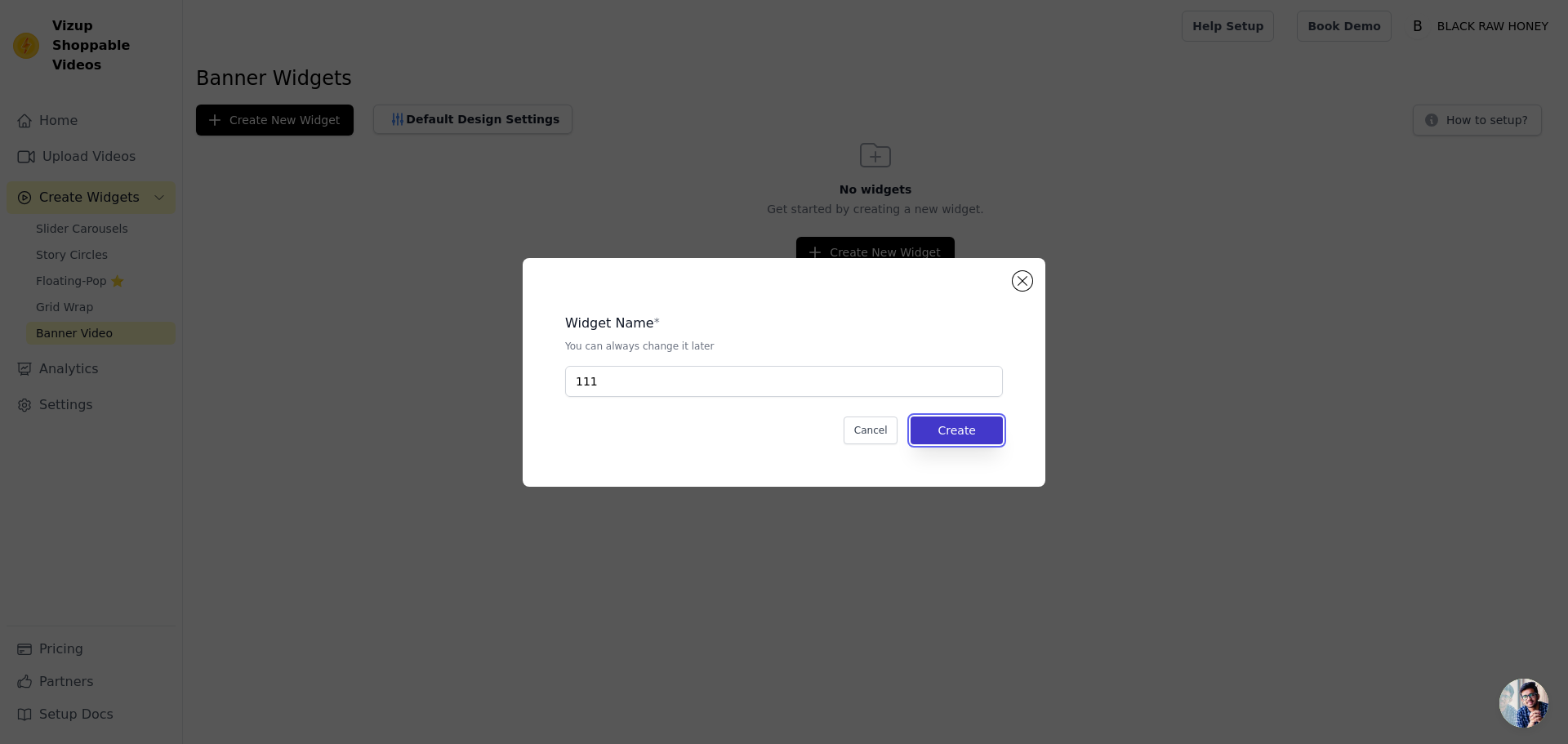
click at [981, 431] on button "Create" at bounding box center [957, 430] width 92 height 28
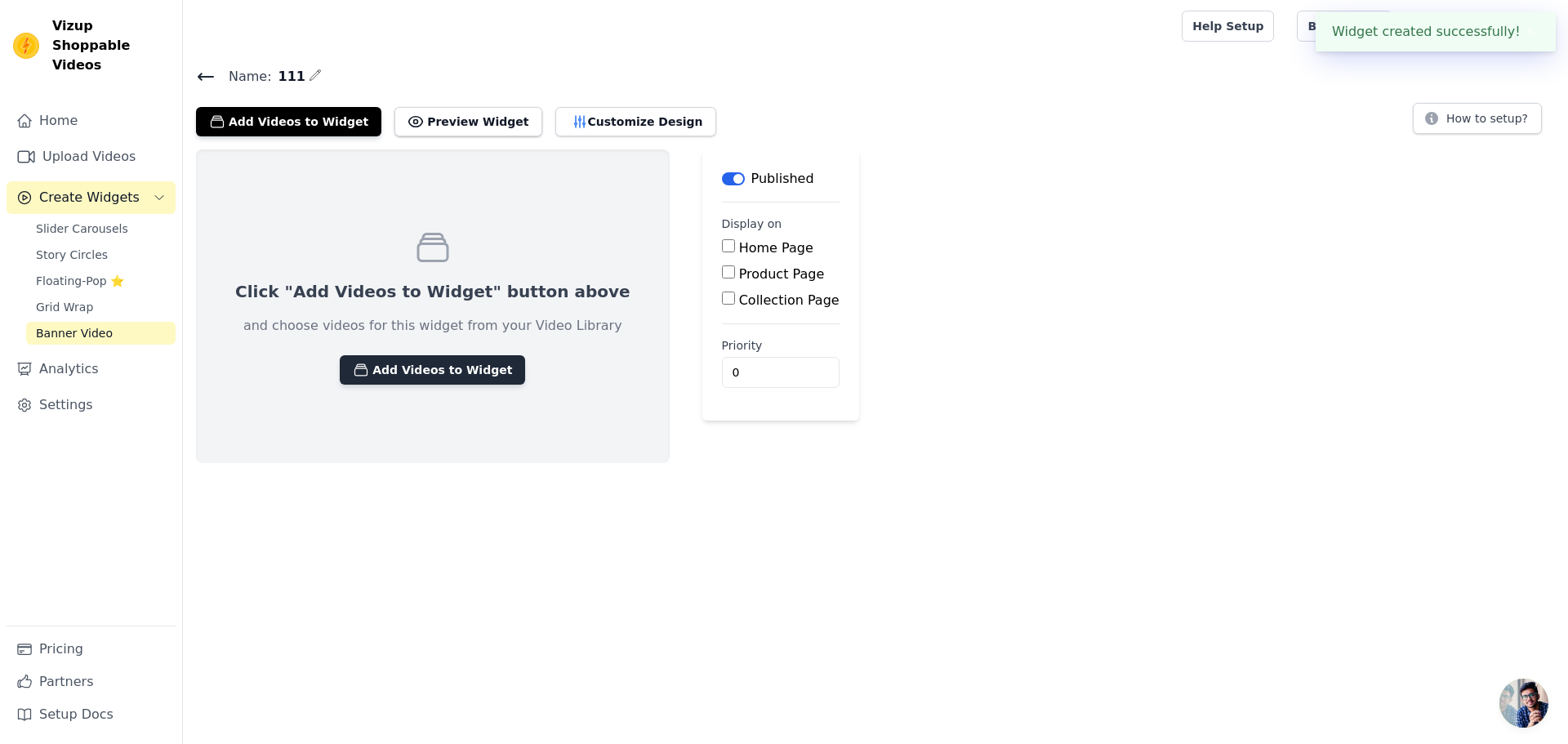
click at [463, 375] on button "Add Videos to Widget" at bounding box center [432, 369] width 186 height 29
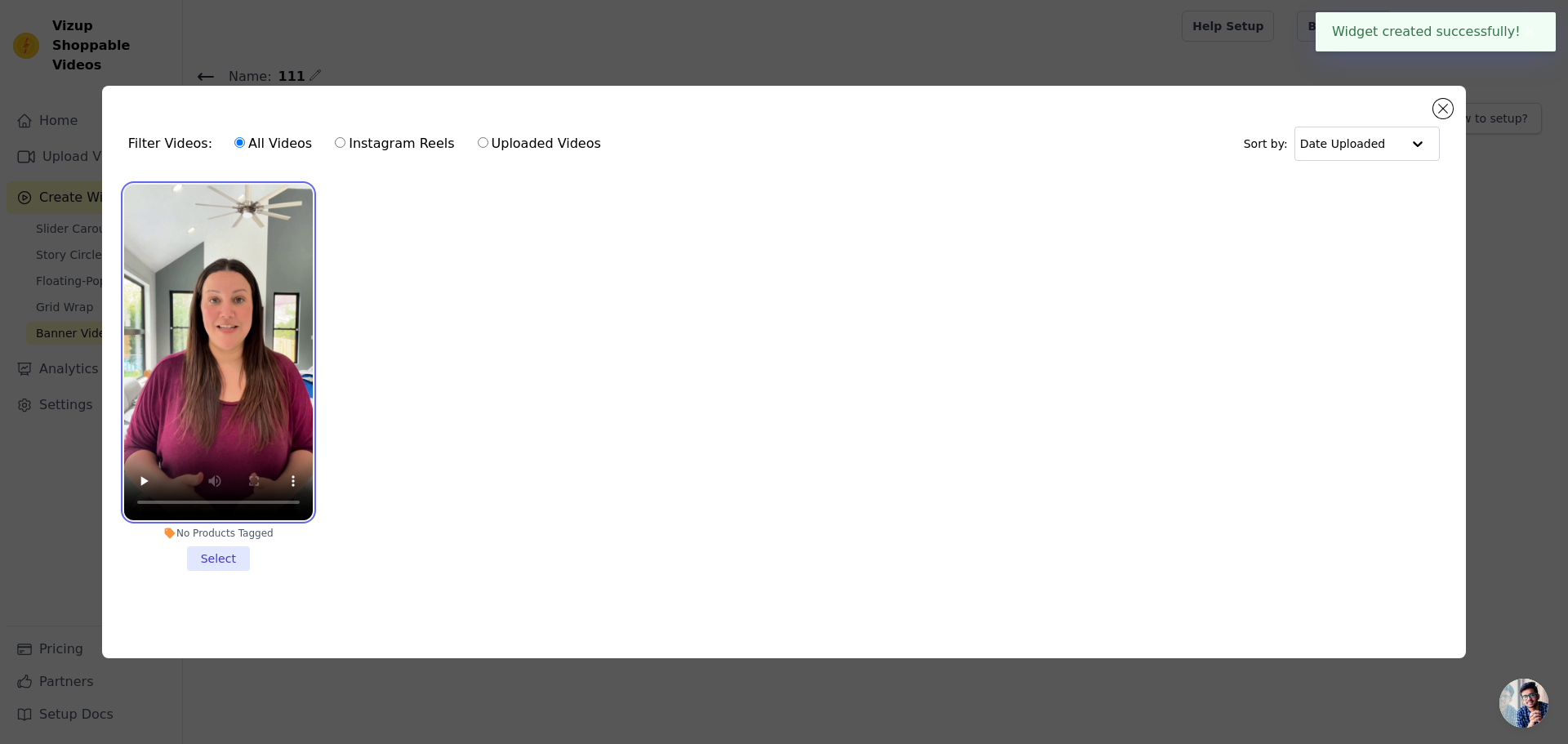
click at [241, 388] on video at bounding box center [218, 353] width 189 height 336
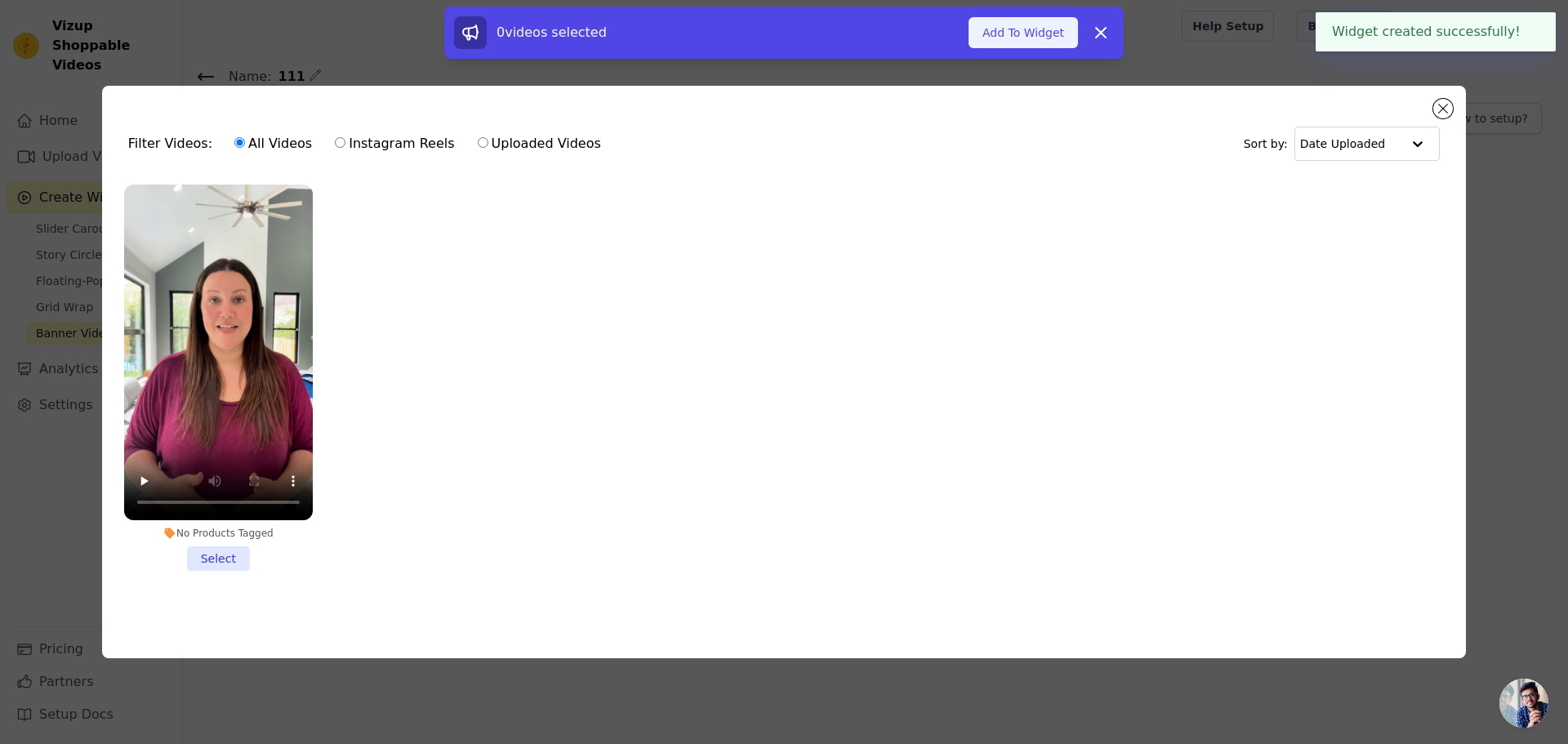
click at [1029, 39] on button "Add To Widget" at bounding box center [1023, 32] width 109 height 31
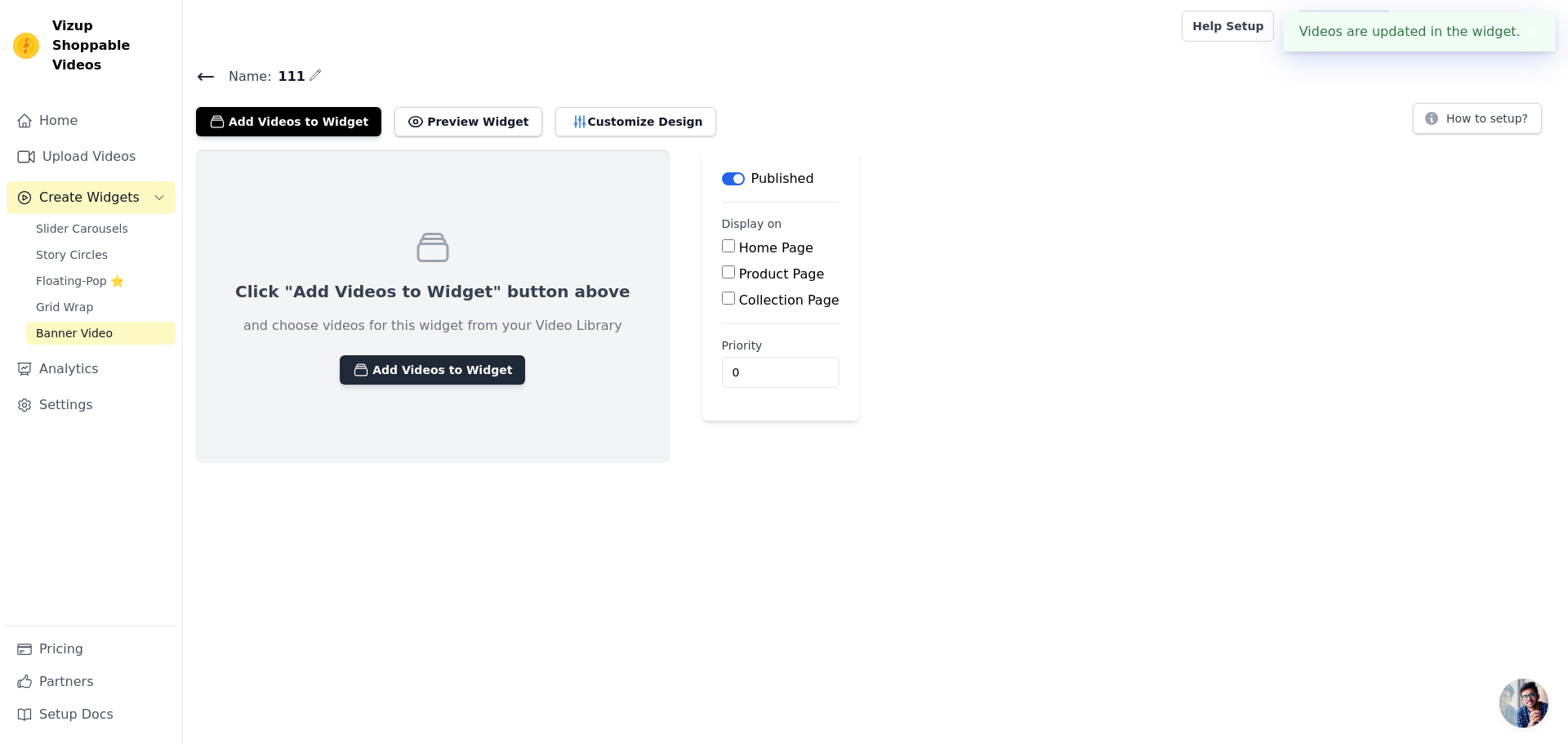
click at [426, 366] on button "Add Videos to Widget" at bounding box center [432, 369] width 186 height 29
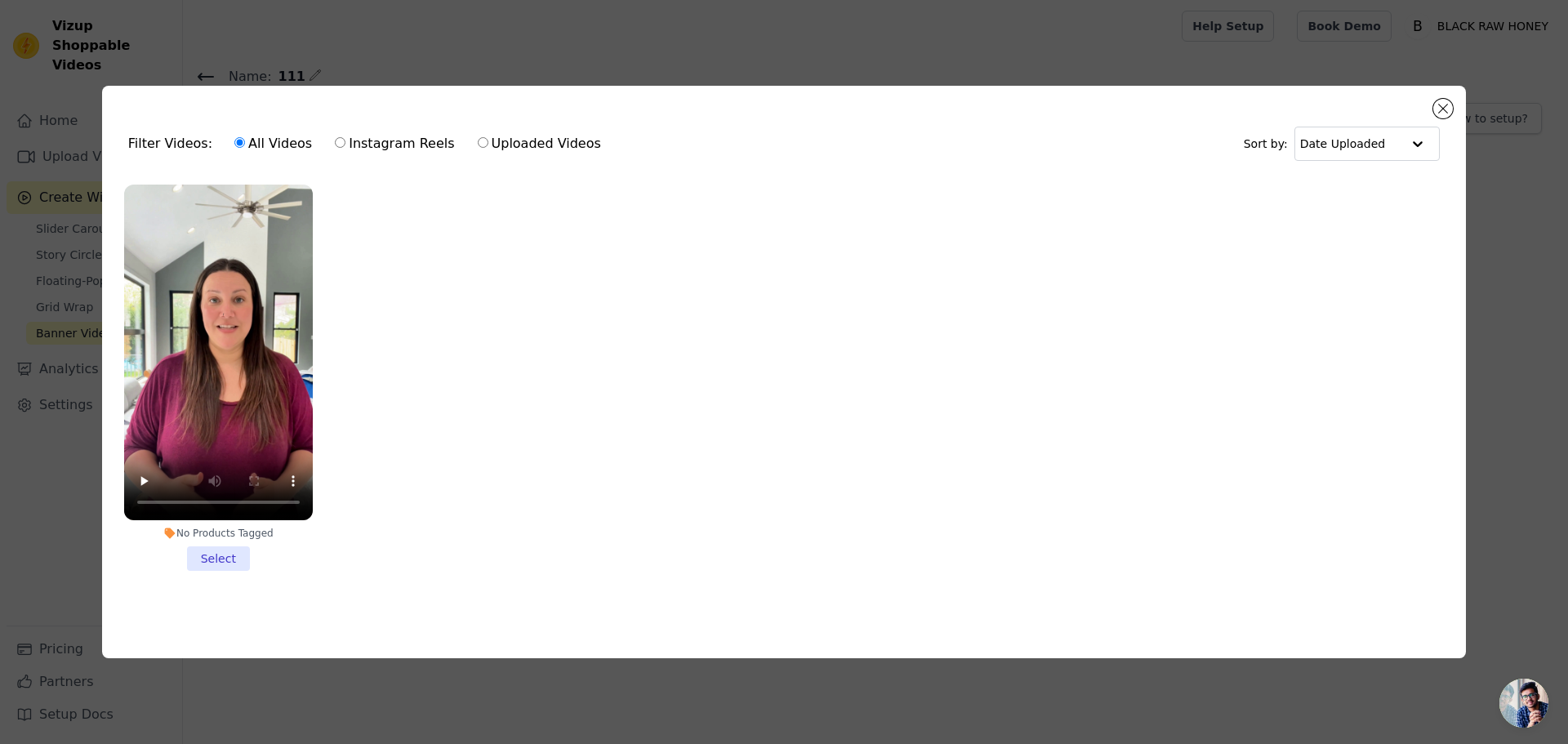
click at [239, 554] on li "No Products Tagged Select" at bounding box center [218, 378] width 189 height 386
click at [0, 0] on input "No Products Tagged Select" at bounding box center [0, 0] width 0 height 0
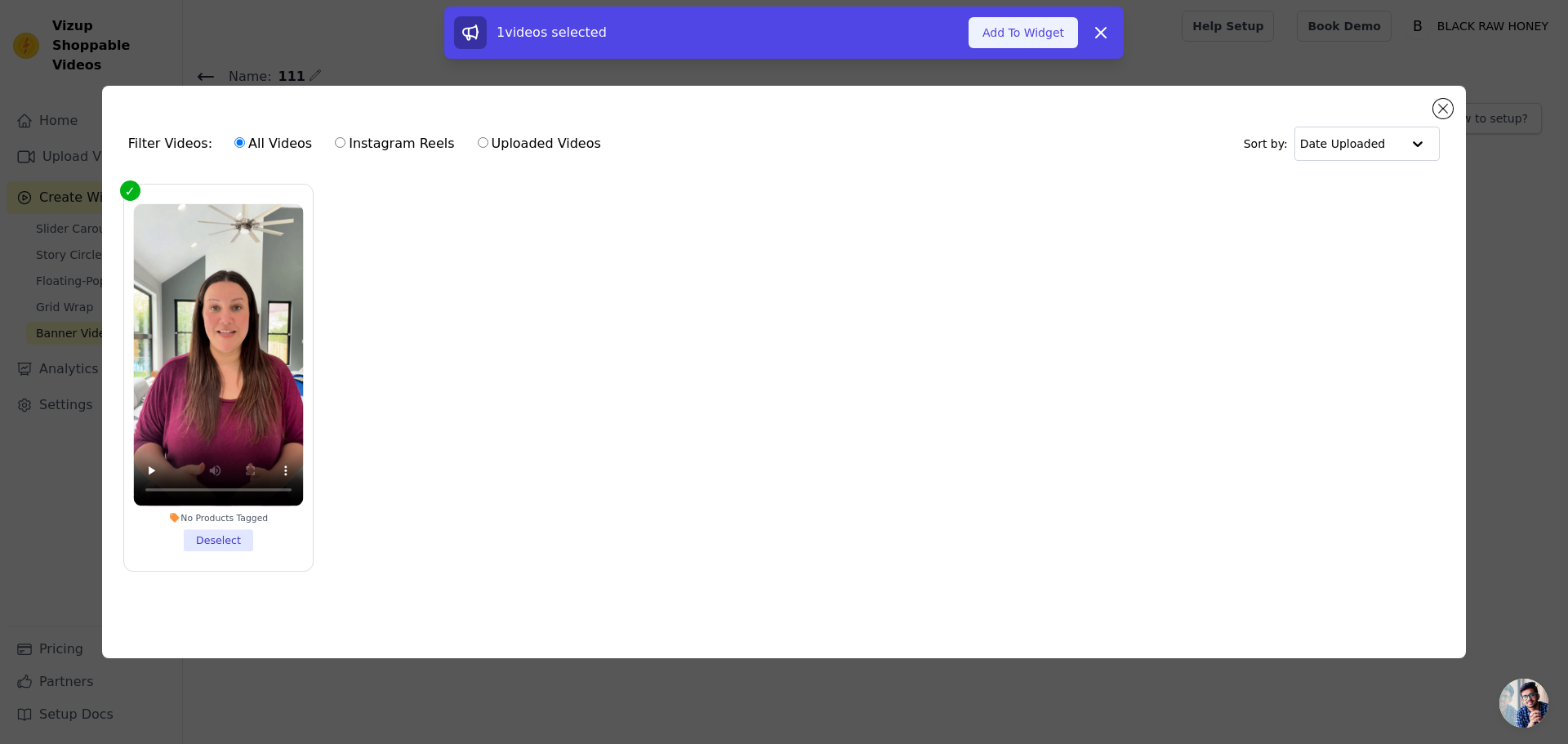
click at [1006, 35] on button "Add To Widget" at bounding box center [1023, 32] width 109 height 31
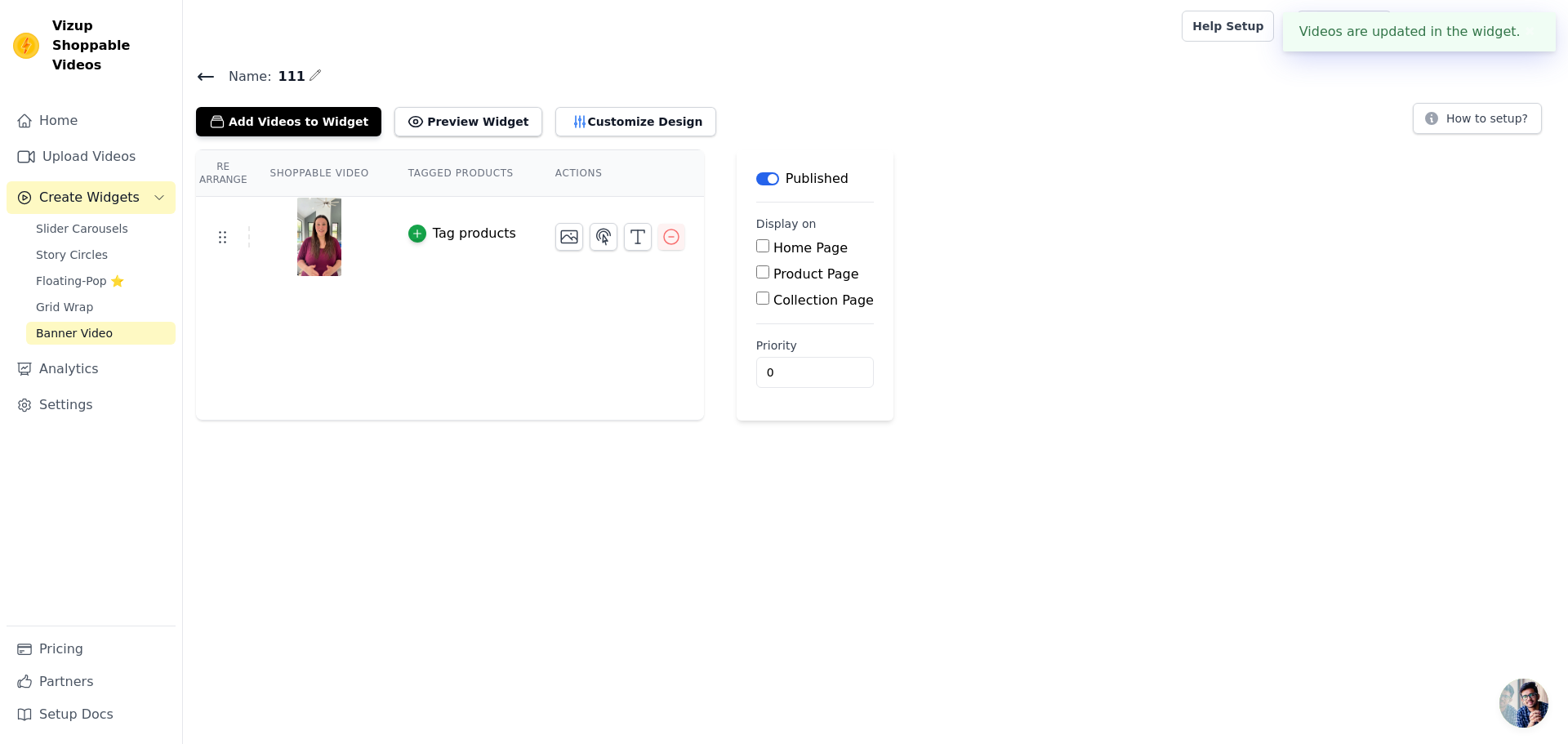
click at [779, 251] on label "Home Page" at bounding box center [810, 248] width 75 height 15
click at [769, 251] on input "Home Page" at bounding box center [763, 246] width 13 height 13
checkbox input "true"
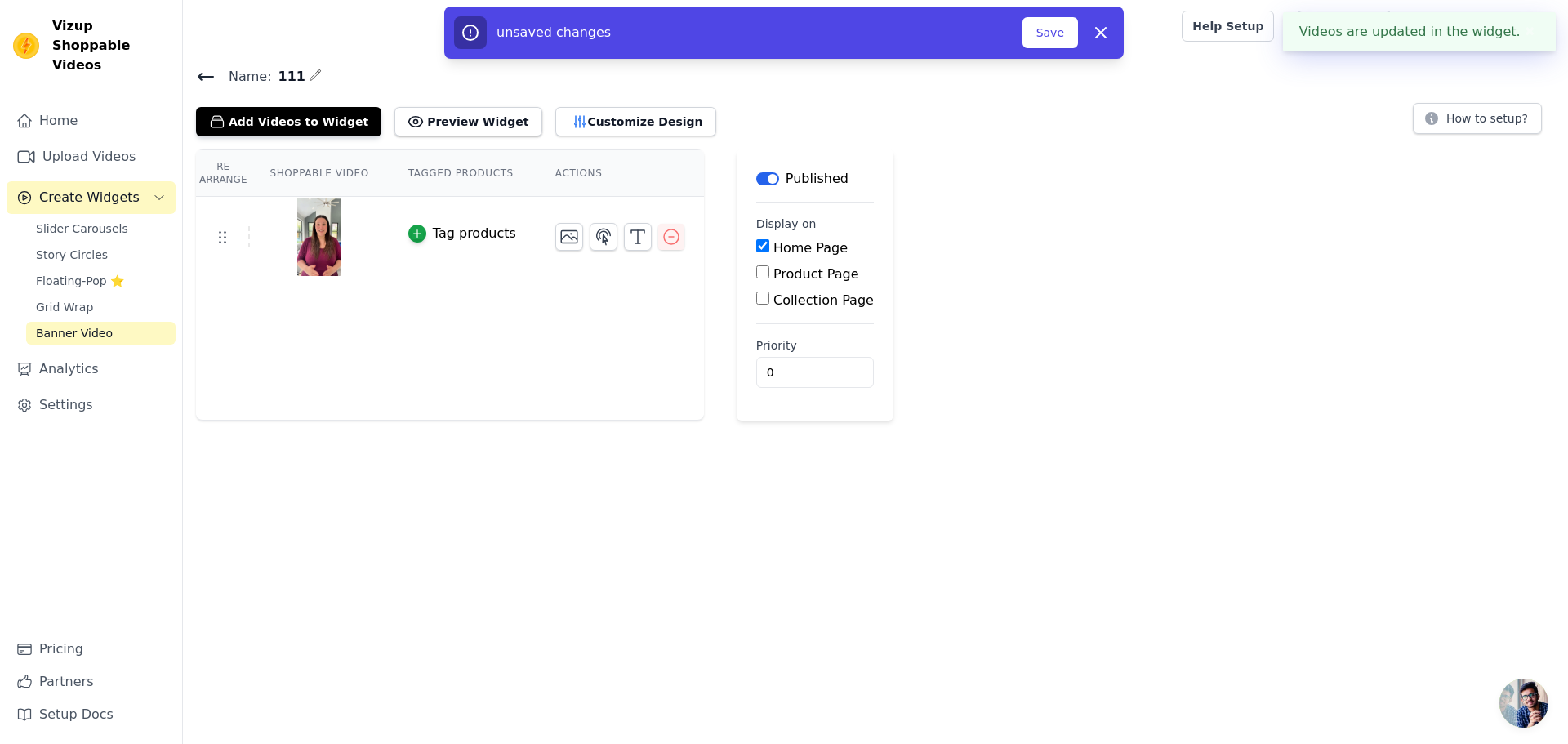
click at [773, 279] on label "Product Page" at bounding box center [816, 274] width 86 height 15
click at [769, 279] on input "Product Page" at bounding box center [763, 272] width 13 height 13
checkbox input "true"
click at [1056, 45] on button "Save" at bounding box center [1050, 32] width 55 height 31
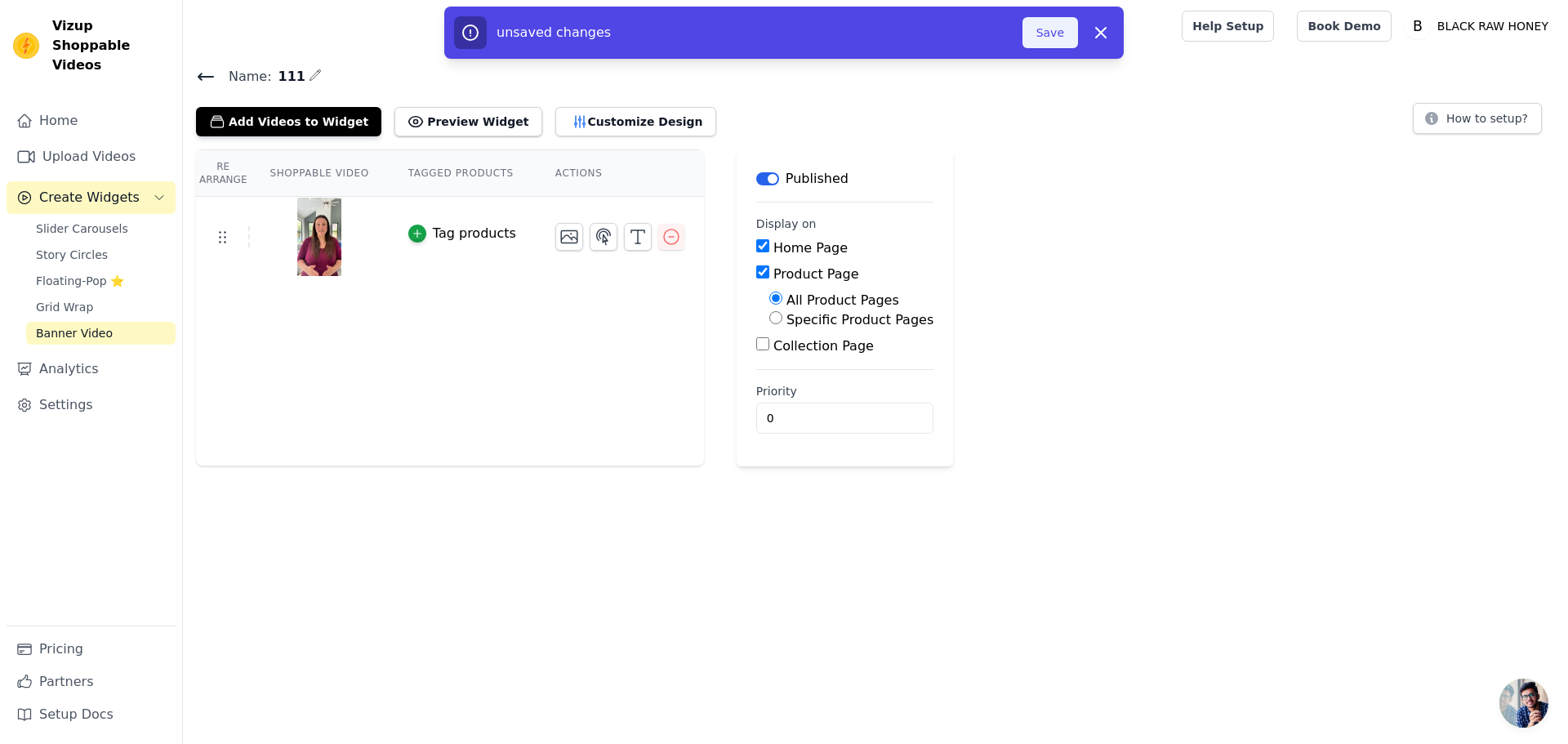
click at [1040, 34] on button "Save" at bounding box center [1050, 32] width 55 height 31
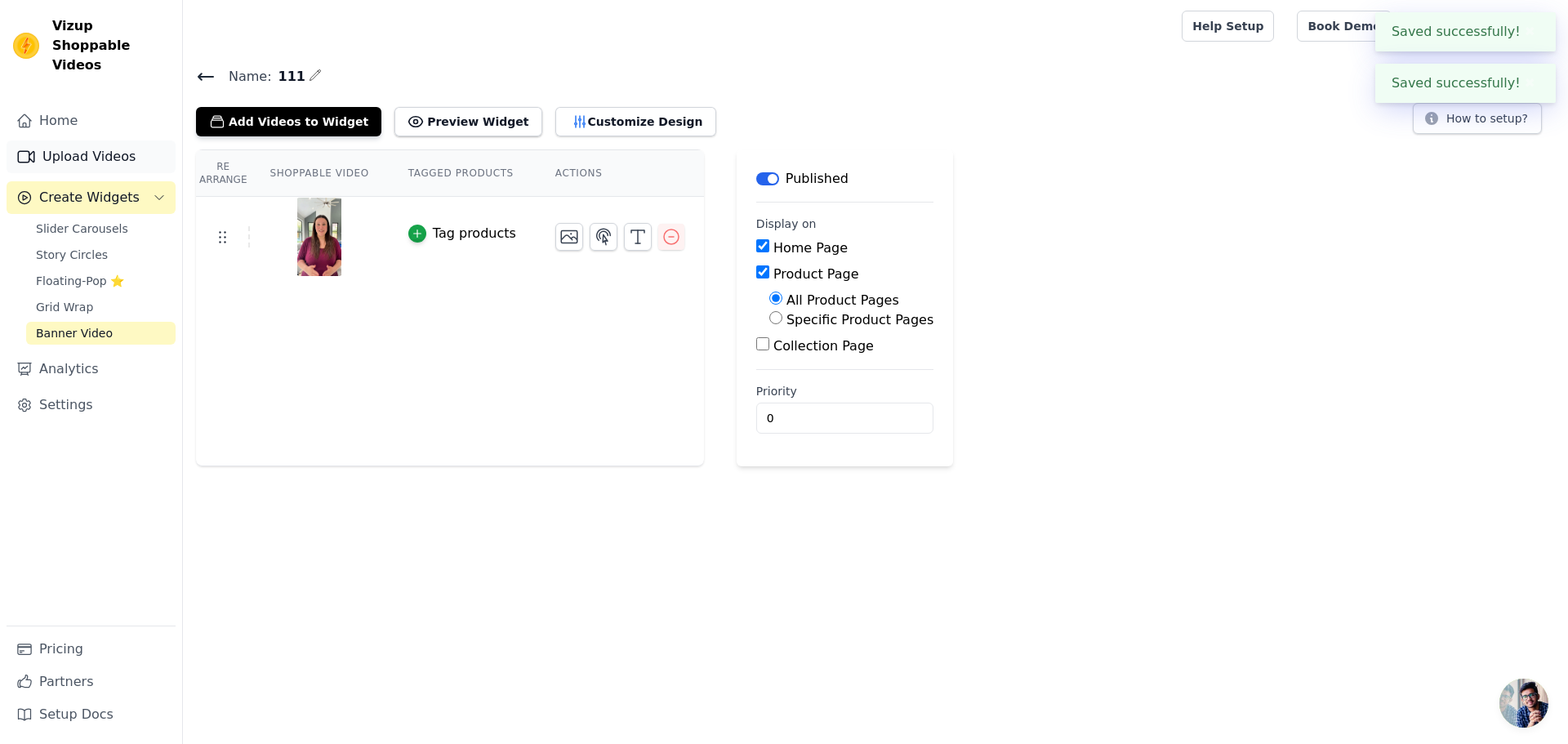
drag, startPoint x: 110, startPoint y: 139, endPoint x: 165, endPoint y: 147, distance: 55.6
click at [110, 140] on link "Upload Videos" at bounding box center [91, 156] width 169 height 33
